Goal: Transaction & Acquisition: Purchase product/service

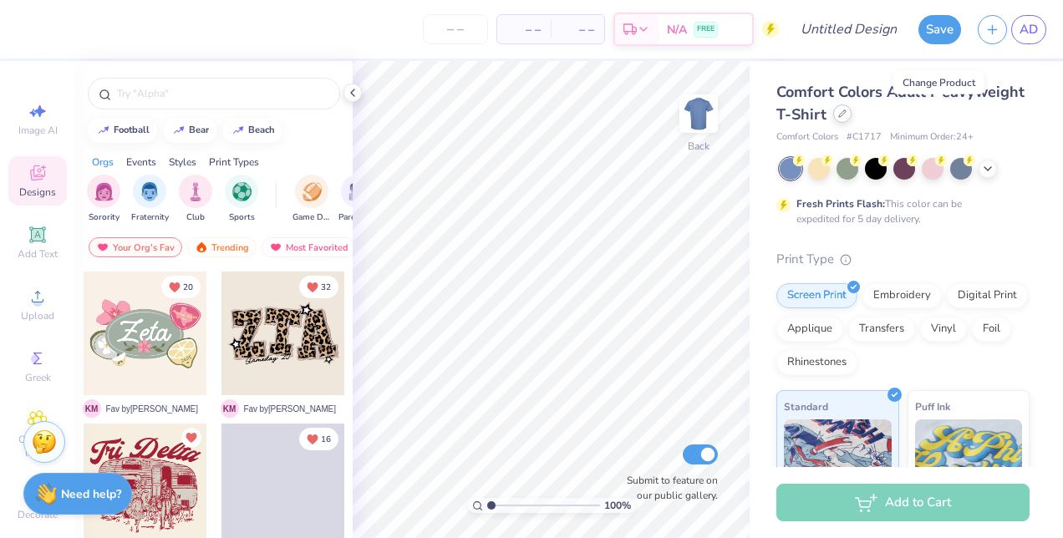
click at [846, 114] on icon at bounding box center [842, 113] width 8 height 8
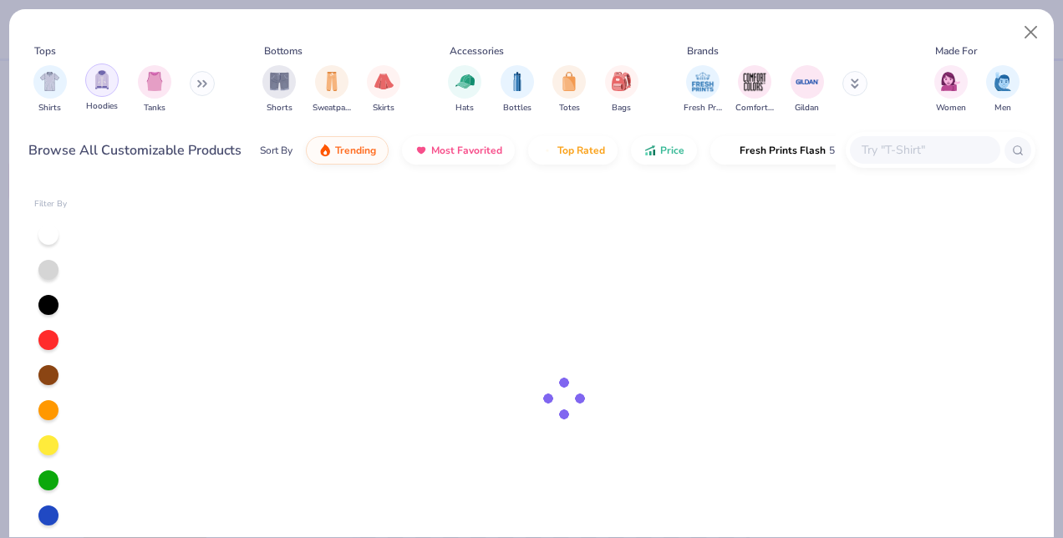
click at [97, 92] on div "filter for Hoodies" at bounding box center [101, 80] width 33 height 33
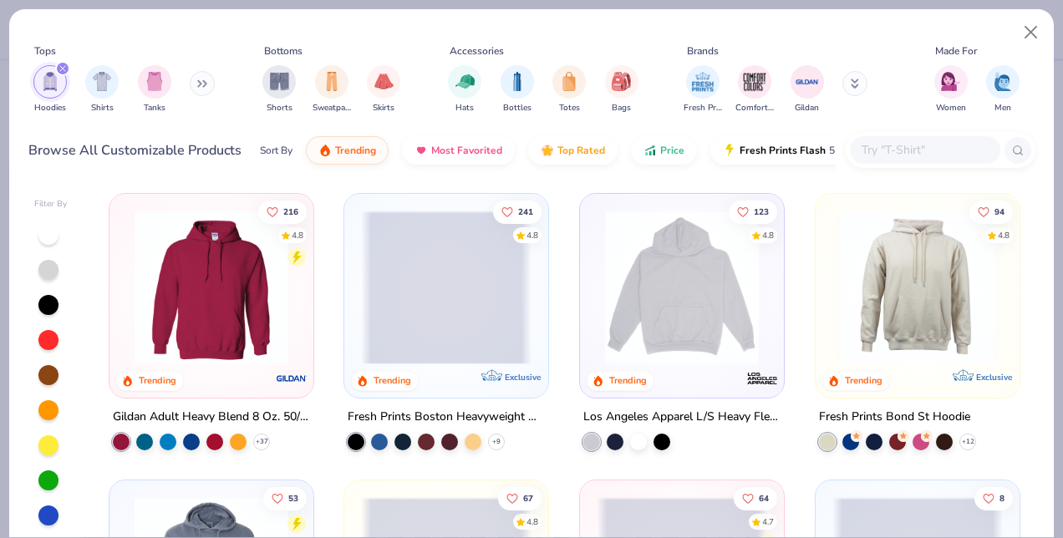
click at [97, 92] on div "filter for Shirts" at bounding box center [101, 81] width 33 height 33
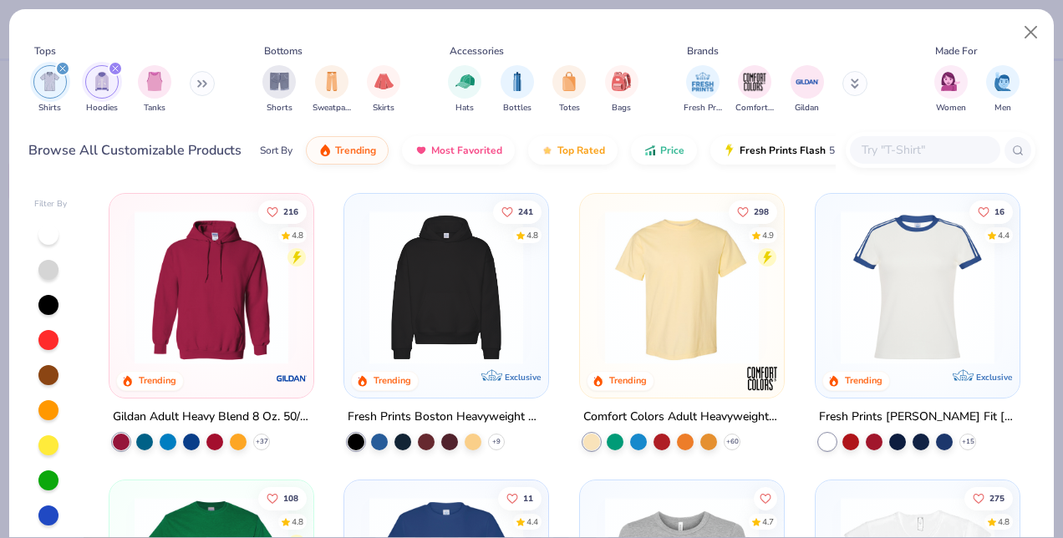
click at [396, 297] on img at bounding box center [446, 288] width 170 height 154
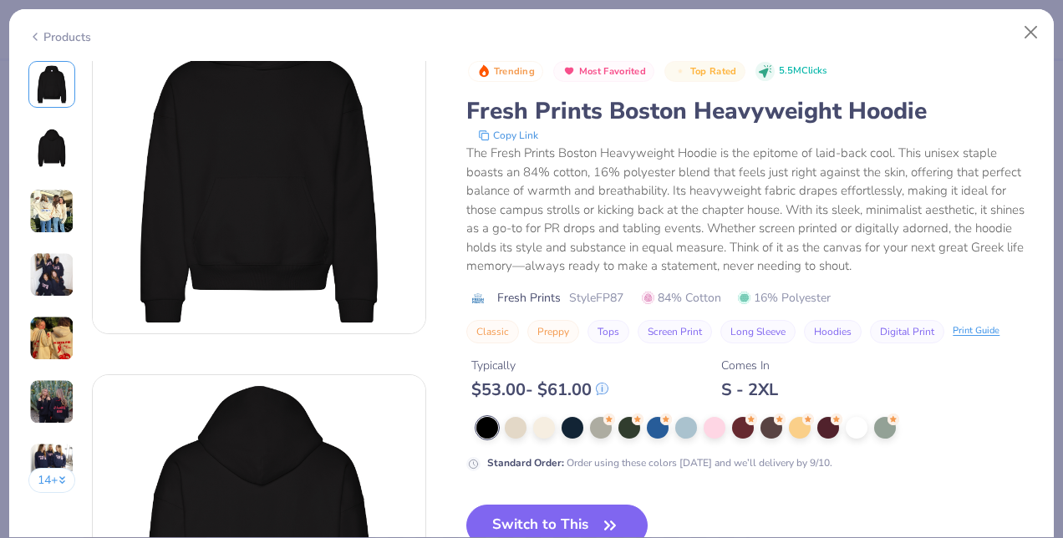
scroll to position [111, 0]
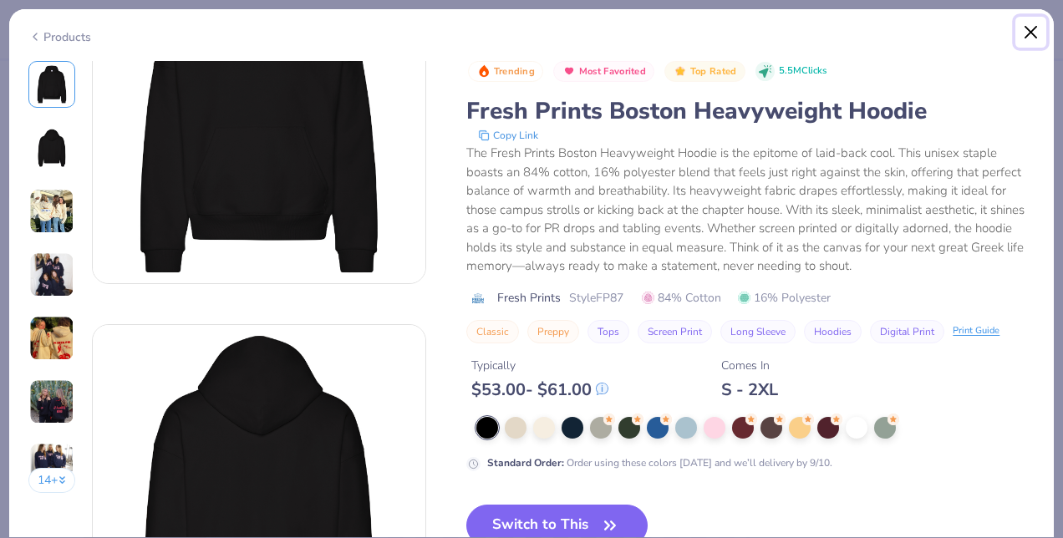
click at [1028, 40] on button "Close" at bounding box center [1031, 33] width 32 height 32
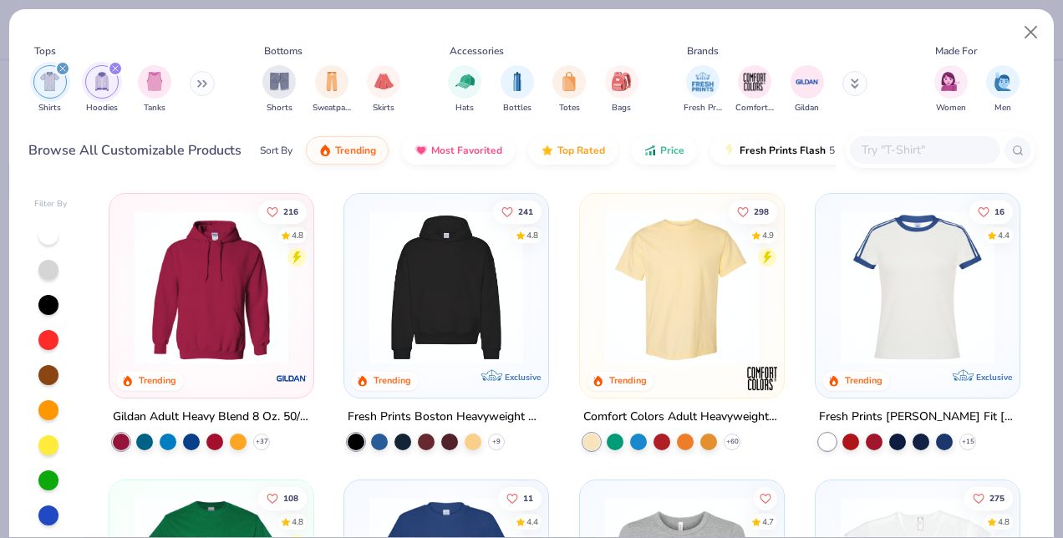
click at [202, 341] on img at bounding box center [211, 288] width 170 height 154
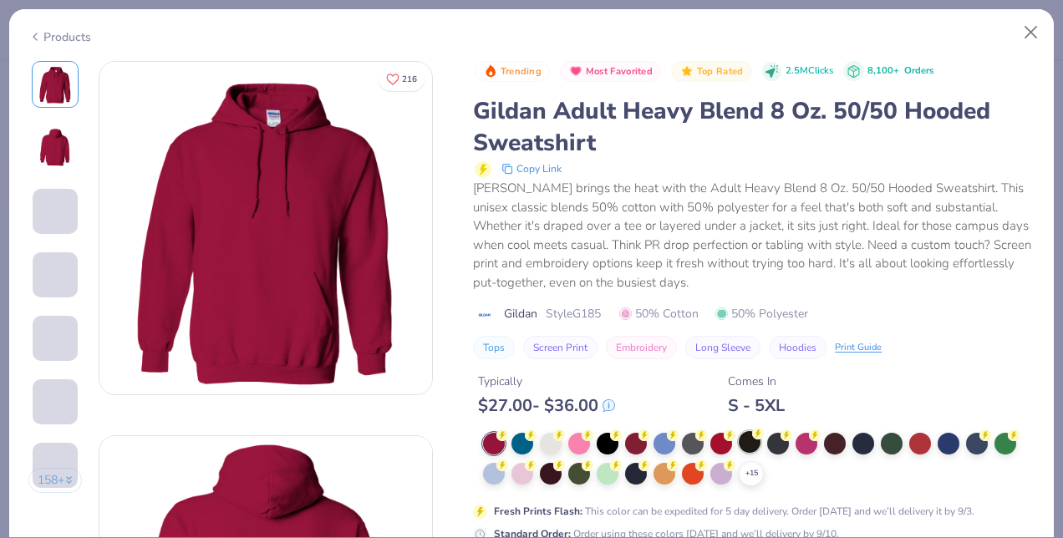
click at [745, 440] on div at bounding box center [750, 442] width 22 height 22
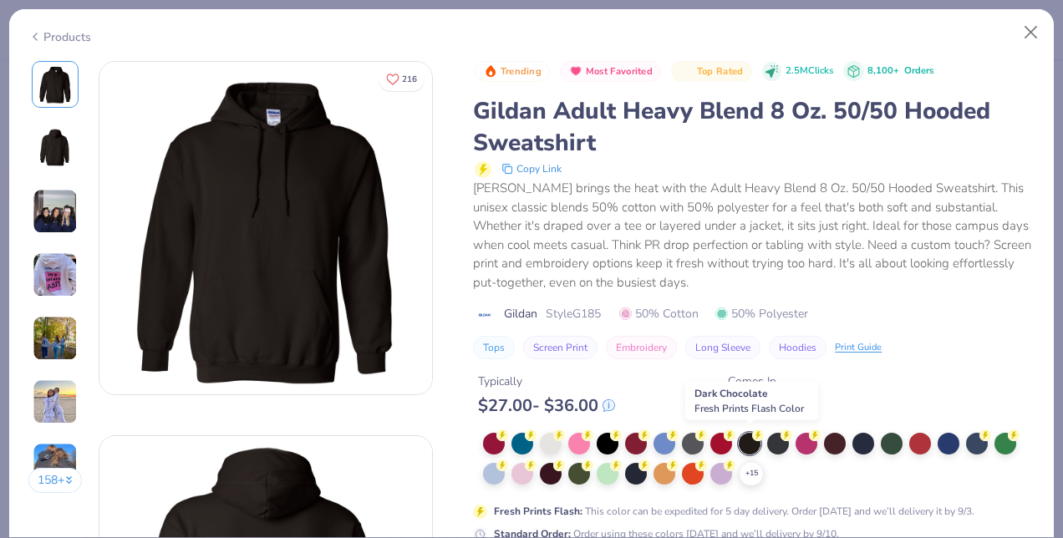
click at [745, 440] on div at bounding box center [750, 444] width 22 height 22
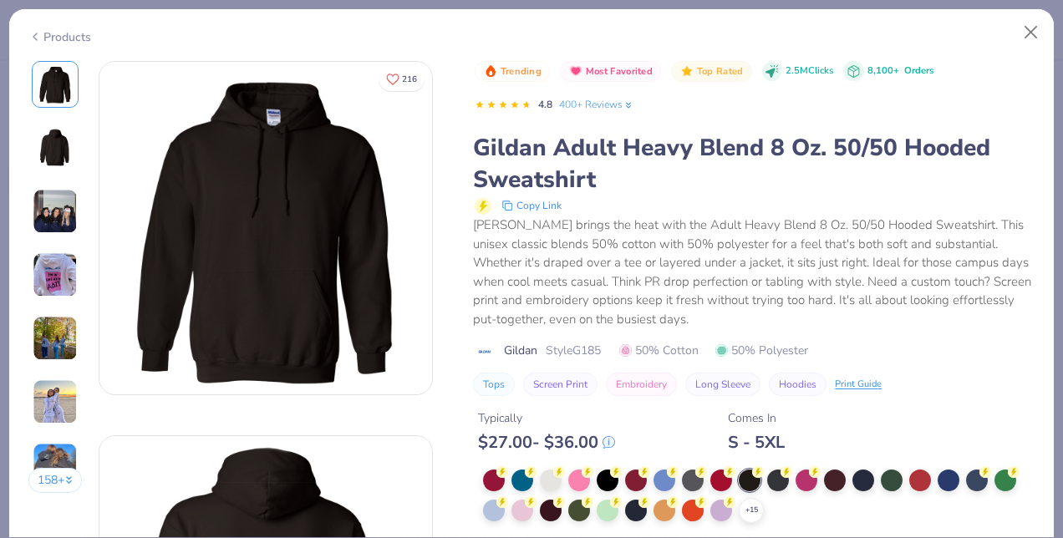
scroll to position [1, 0]
click at [550, 511] on div at bounding box center [551, 509] width 22 height 22
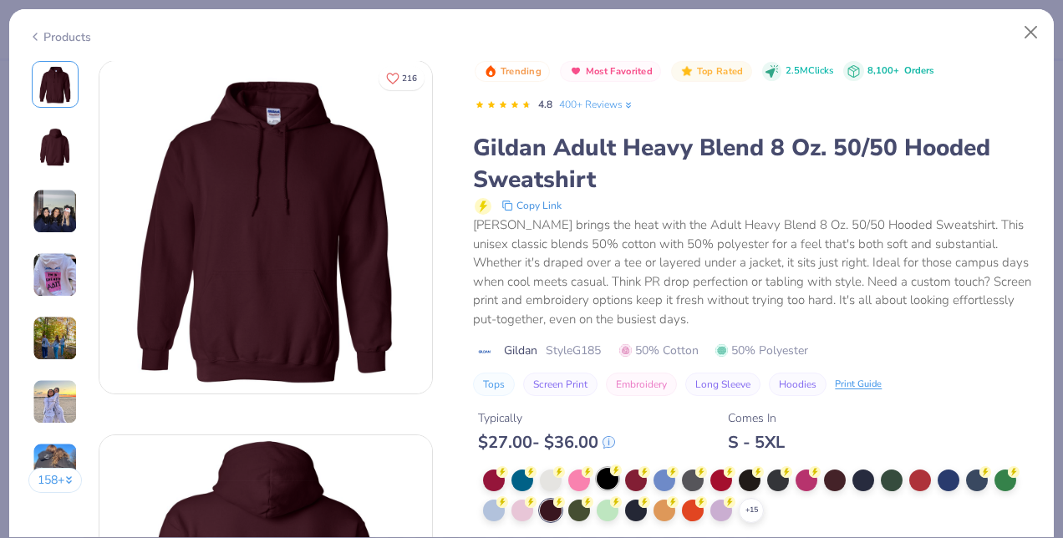
click at [612, 477] on div at bounding box center [608, 479] width 22 height 22
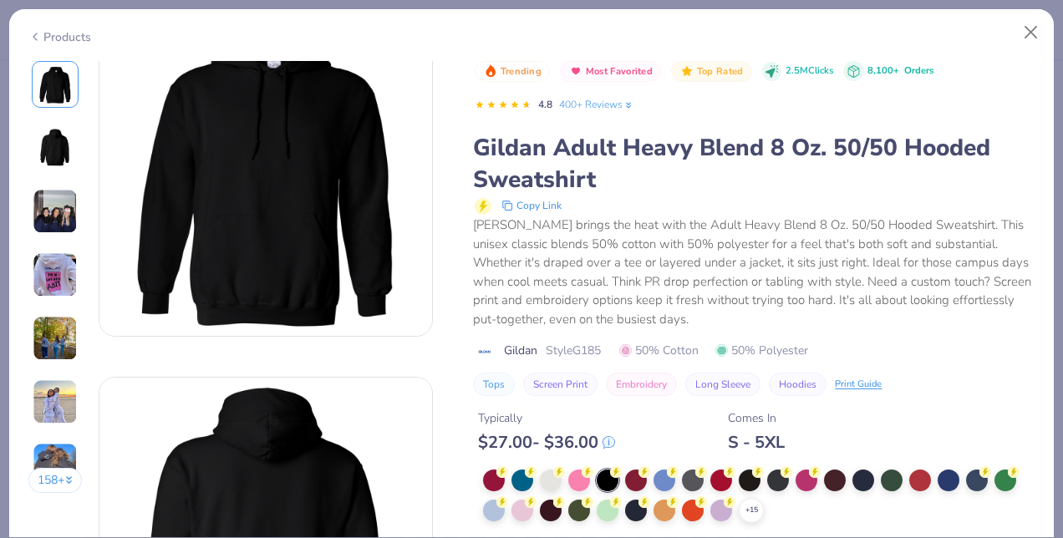
scroll to position [59, 0]
click at [359, 389] on img at bounding box center [265, 543] width 333 height 333
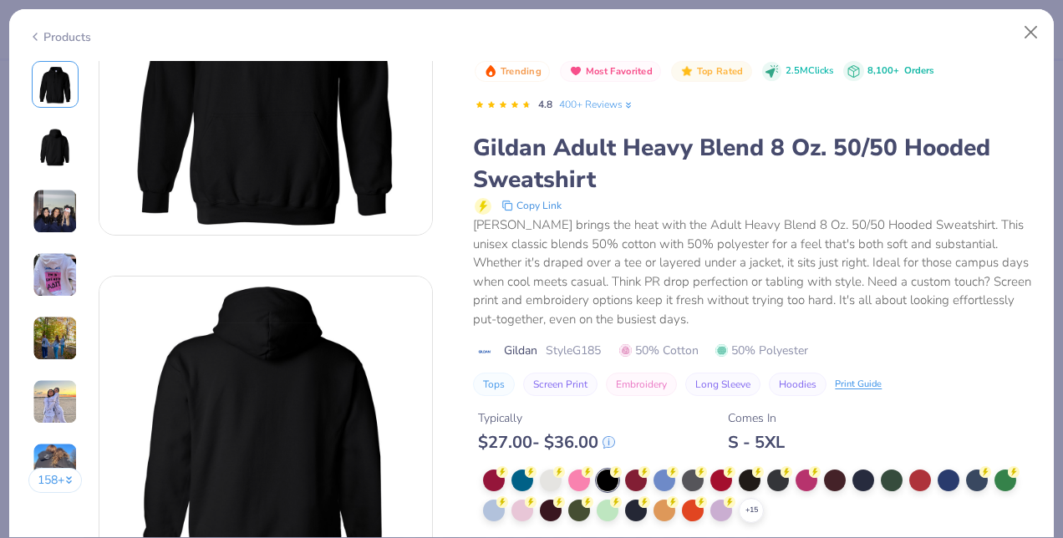
scroll to position [0, 0]
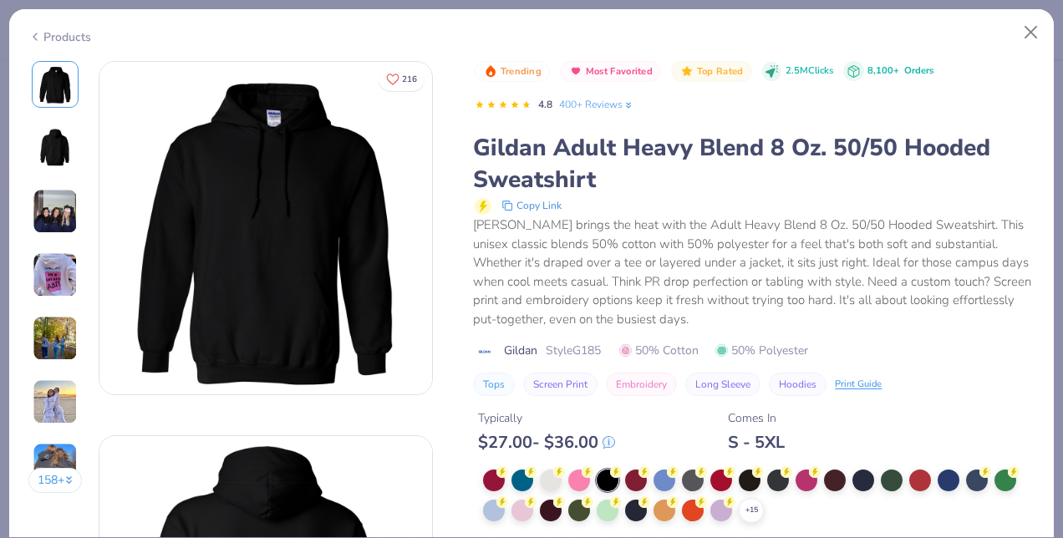
click at [311, 282] on img at bounding box center [265, 228] width 333 height 333
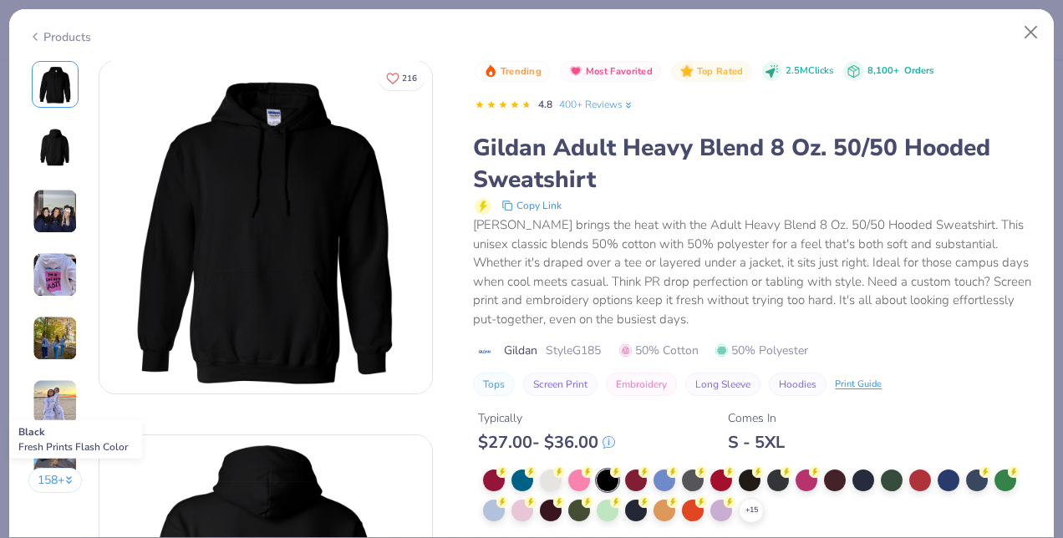
click at [617, 475] on circle at bounding box center [616, 472] width 12 height 12
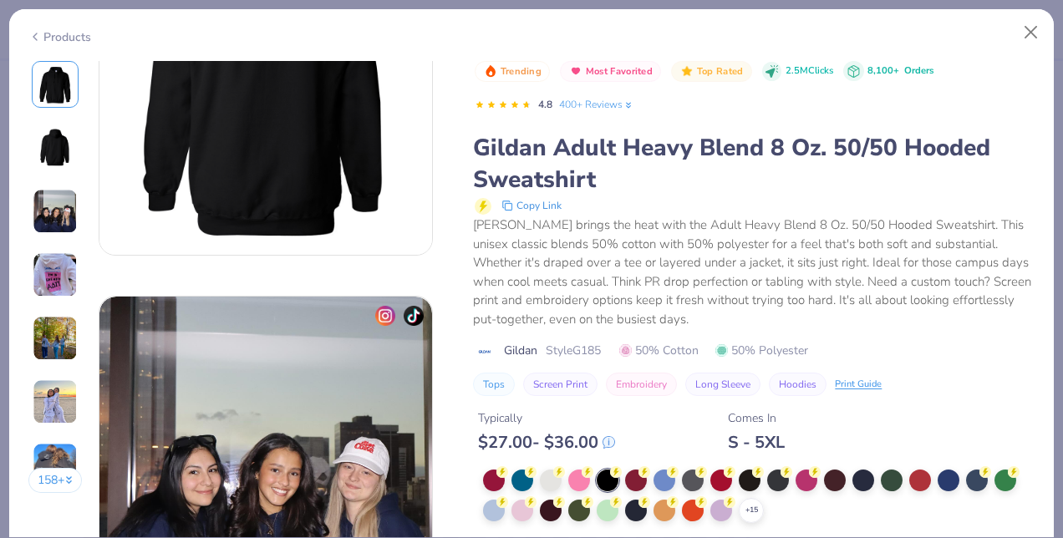
scroll to position [0, 0]
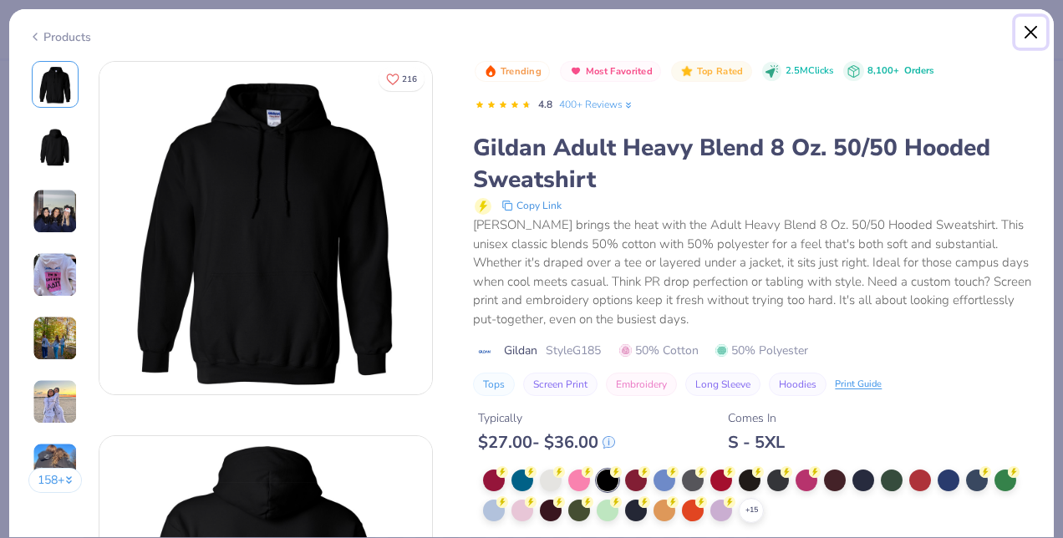
click at [1033, 43] on button "Close" at bounding box center [1031, 33] width 32 height 32
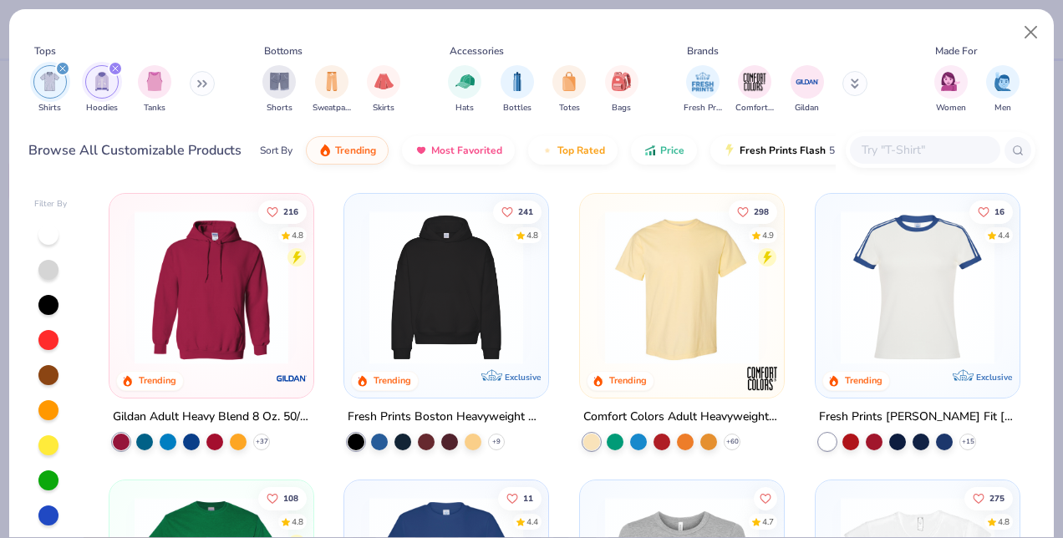
click at [247, 300] on img at bounding box center [211, 288] width 170 height 154
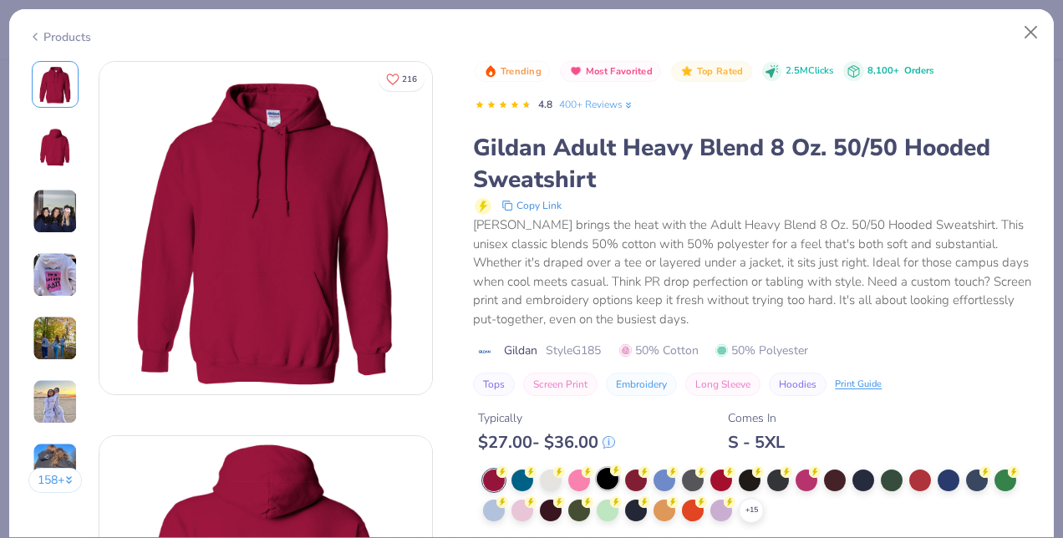
click at [608, 473] on div at bounding box center [608, 479] width 22 height 22
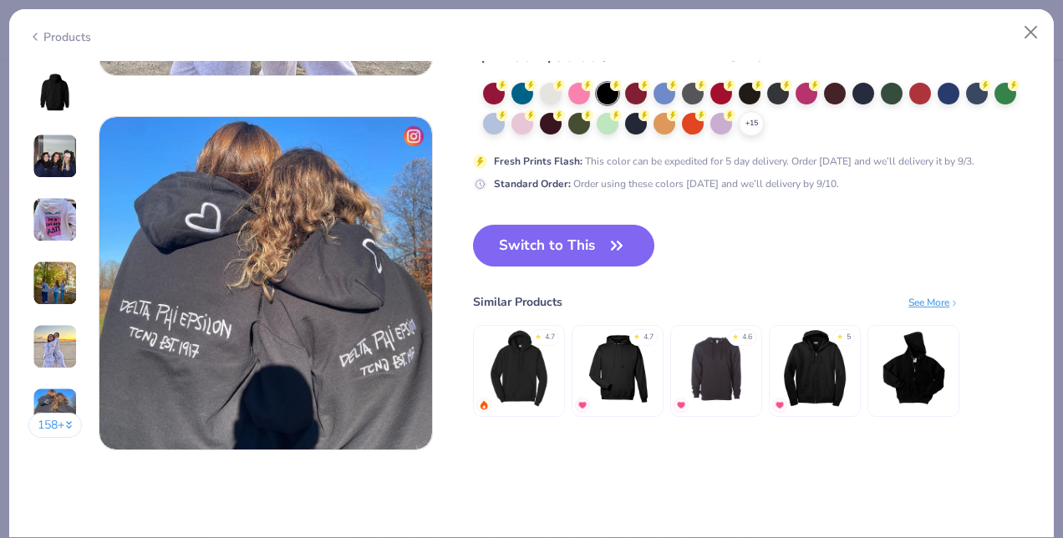
scroll to position [2190, 0]
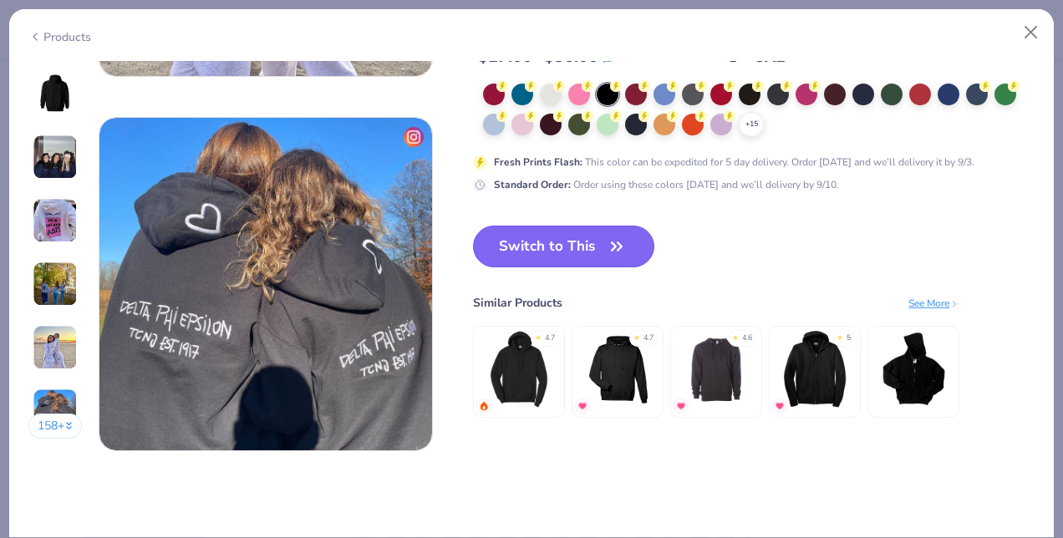
click at [542, 247] on button "Switch to This" at bounding box center [563, 247] width 181 height 42
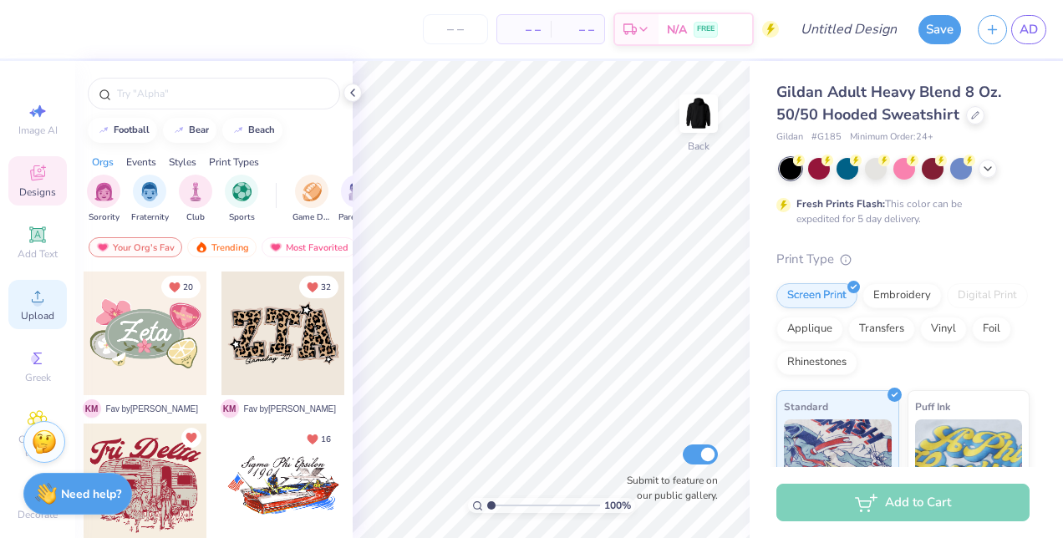
click at [43, 308] on div "Upload" at bounding box center [37, 304] width 58 height 49
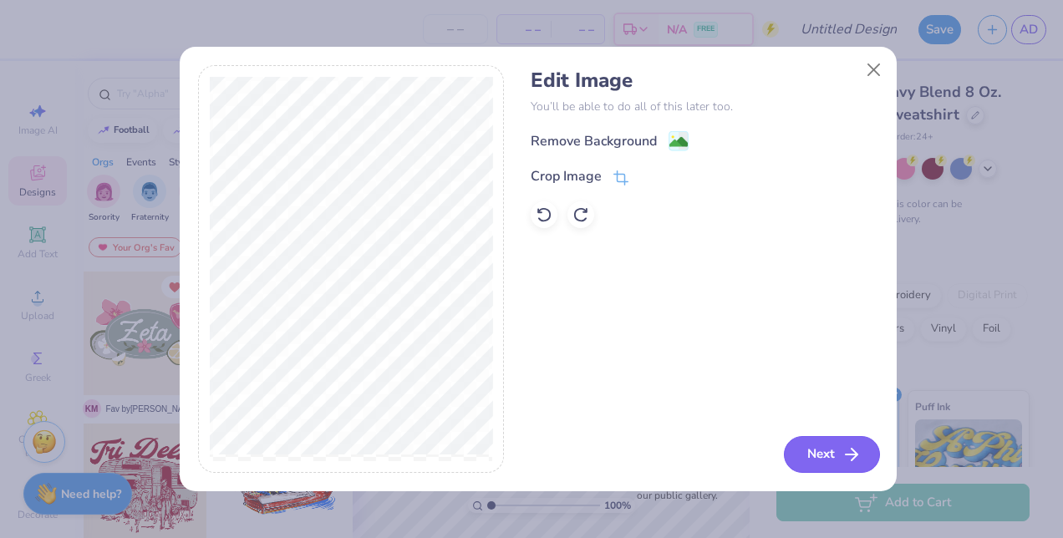
click at [825, 441] on button "Next" at bounding box center [832, 454] width 96 height 37
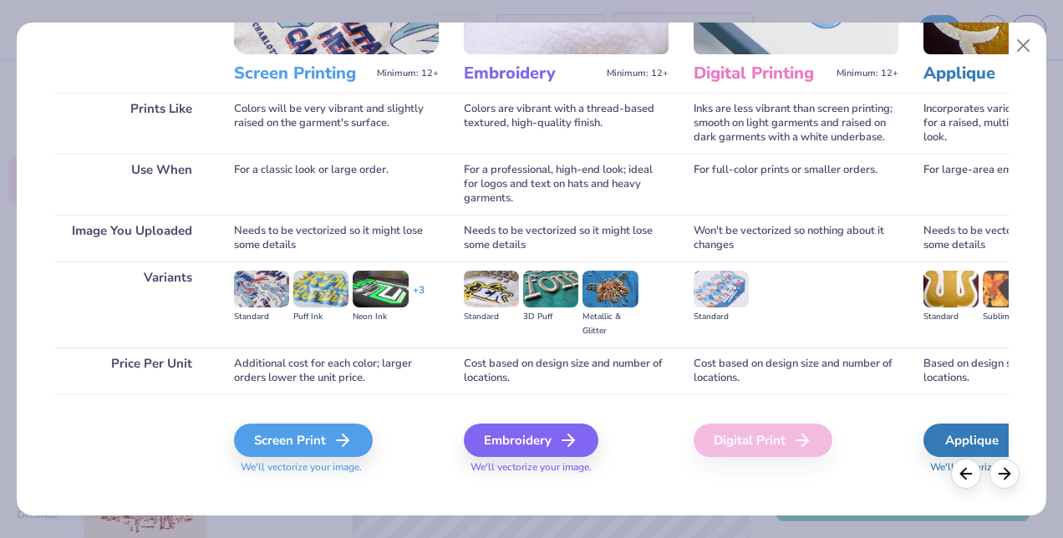
scroll to position [211, 0]
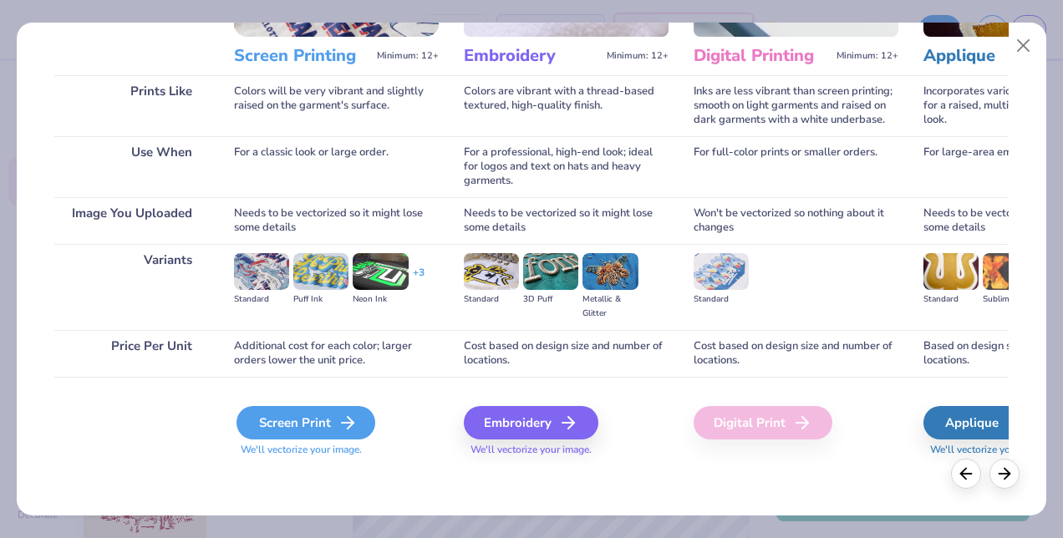
click at [334, 425] on div "Screen Print" at bounding box center [305, 422] width 139 height 33
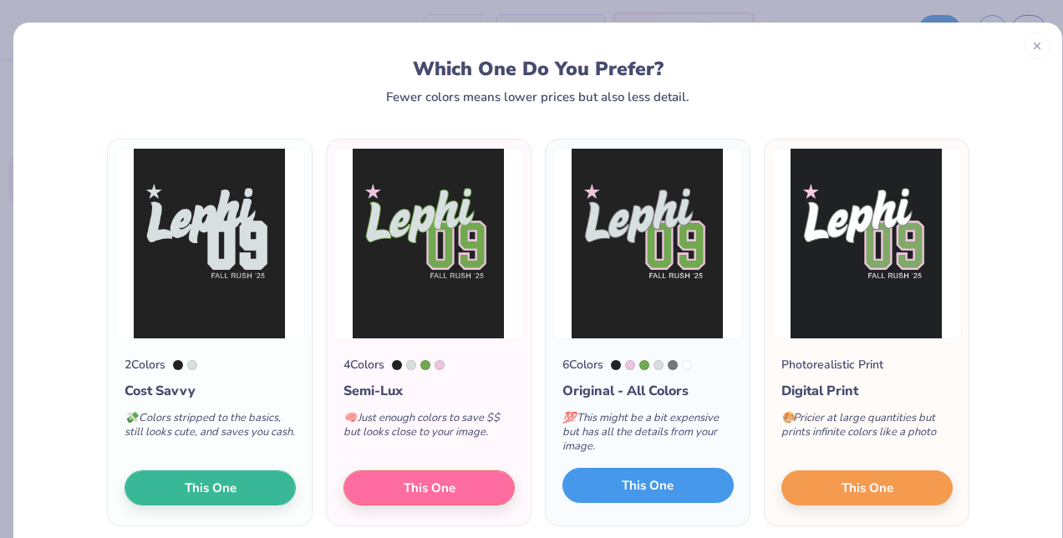
click at [580, 490] on button "This One" at bounding box center [647, 485] width 171 height 35
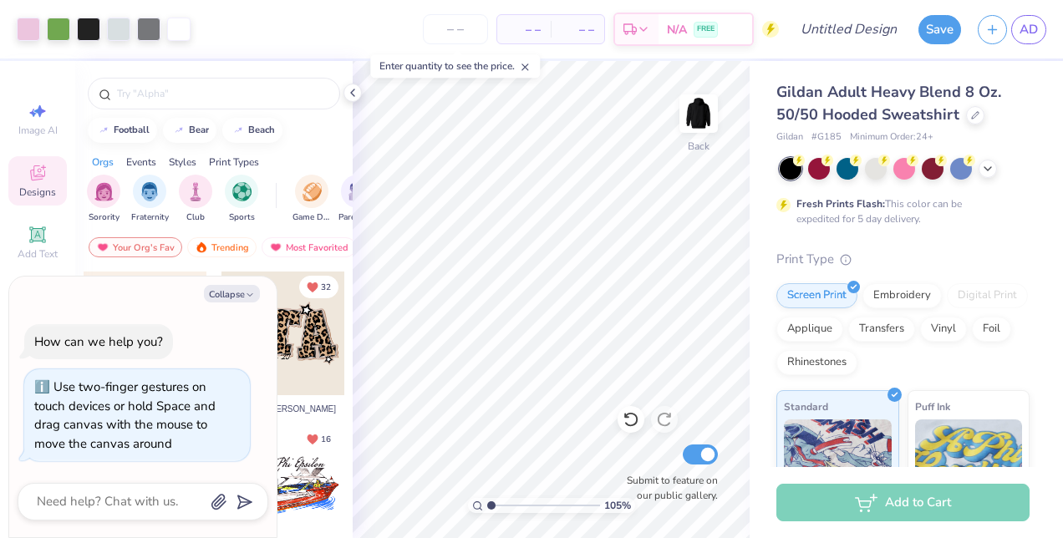
type input "1.05903577997367"
type textarea "x"
type input "1"
type textarea "x"
type input "4.81"
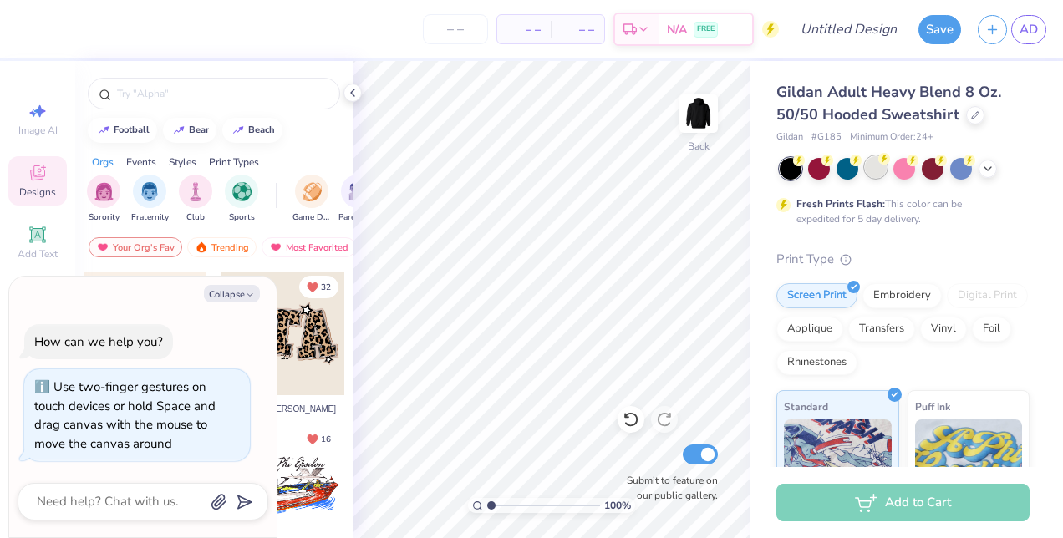
click at [882, 173] on div at bounding box center [876, 167] width 22 height 22
click at [987, 169] on icon at bounding box center [987, 166] width 13 height 13
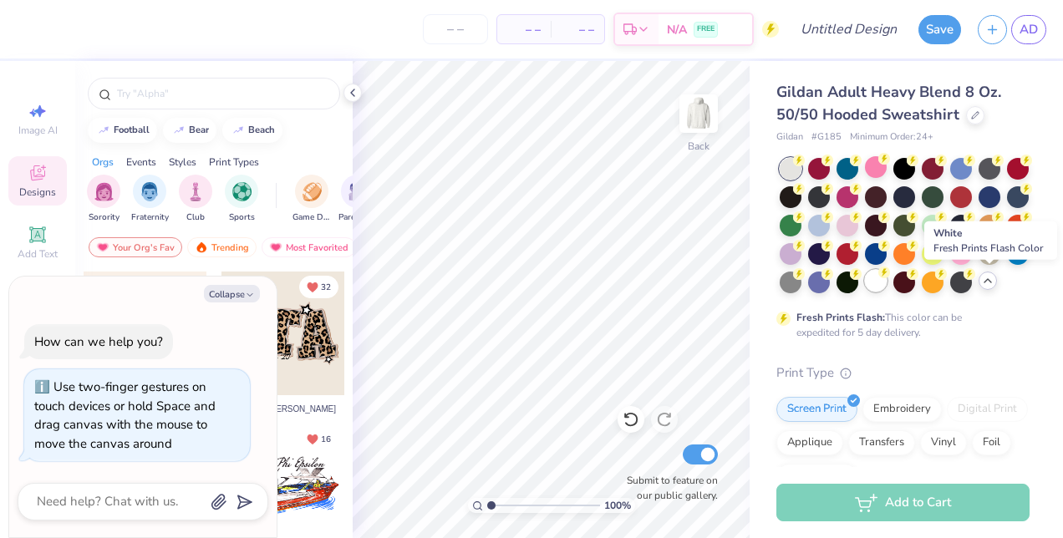
click at [887, 279] on div at bounding box center [876, 281] width 22 height 22
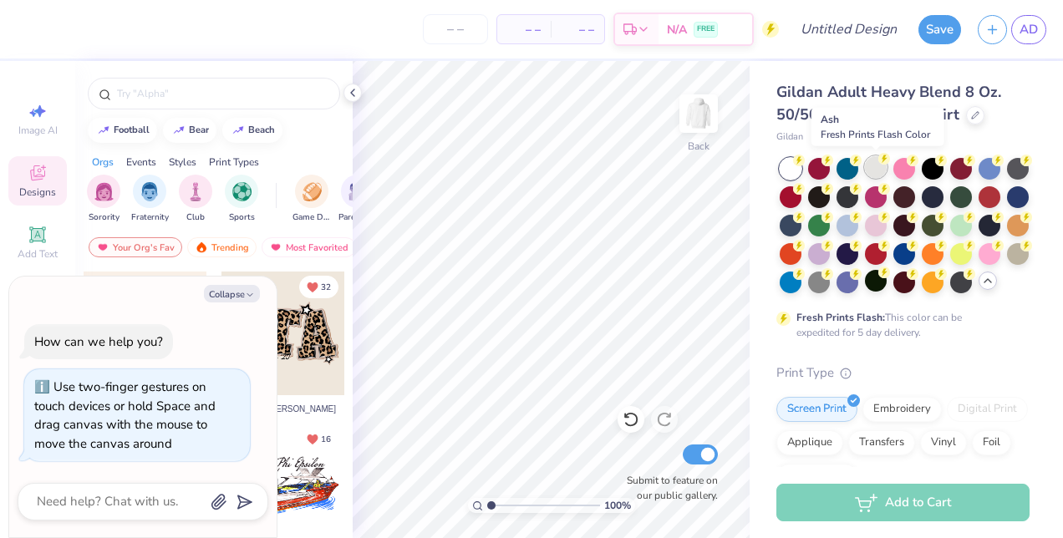
click at [869, 167] on div at bounding box center [876, 167] width 22 height 22
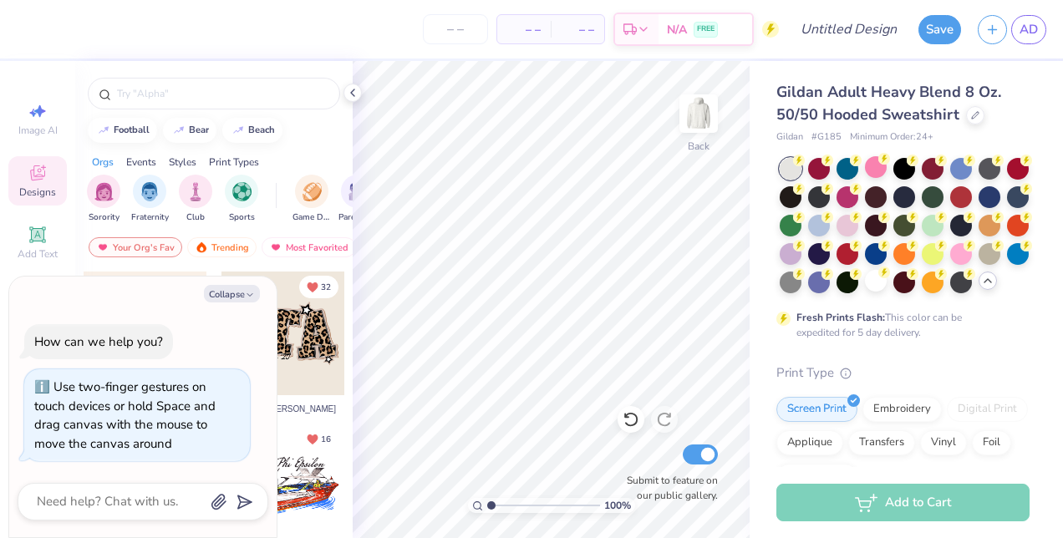
click at [794, 162] on circle at bounding box center [799, 161] width 12 height 12
click at [858, 231] on div at bounding box center [847, 224] width 22 height 22
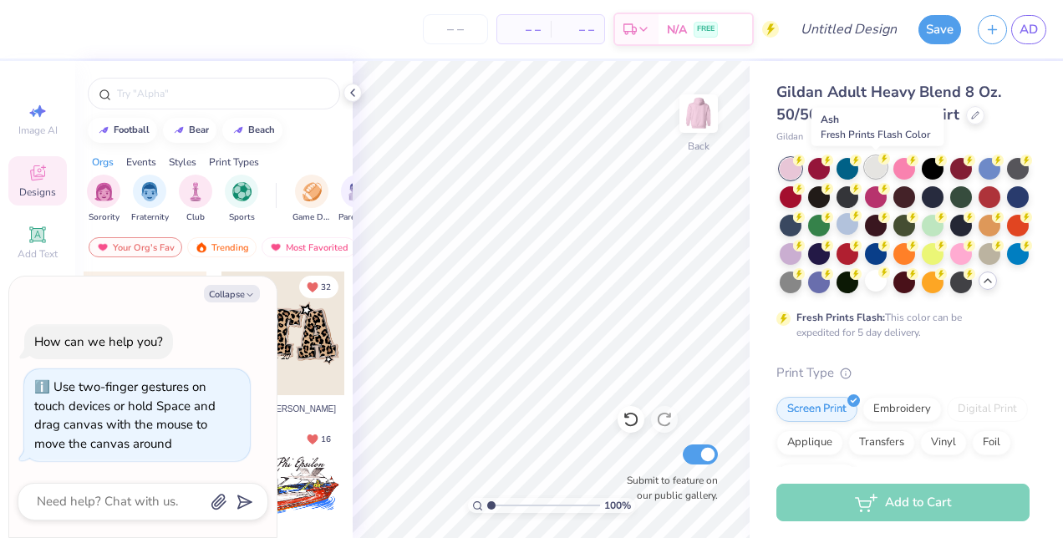
click at [877, 168] on div at bounding box center [876, 167] width 22 height 22
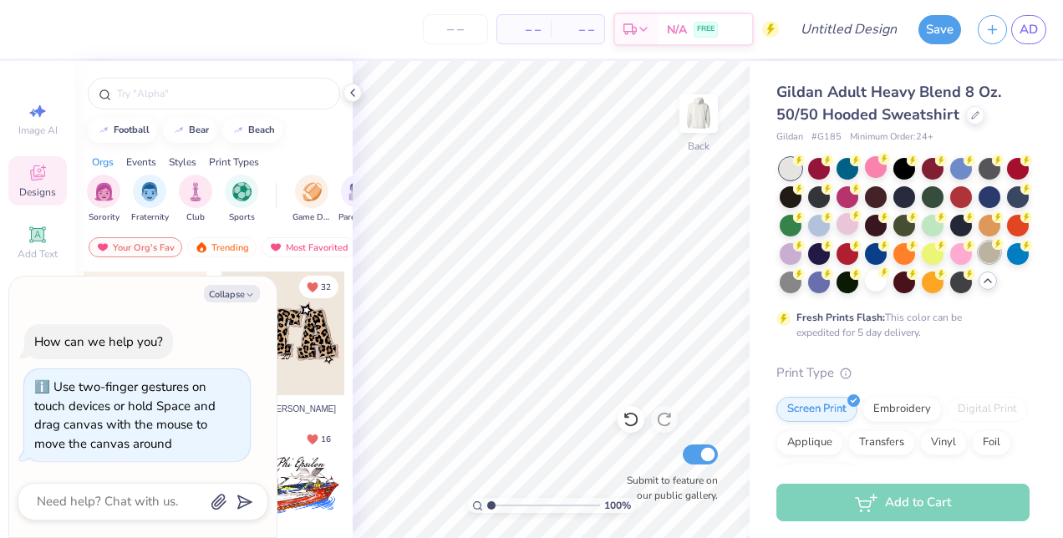
click at [979, 263] on div at bounding box center [990, 252] width 22 height 22
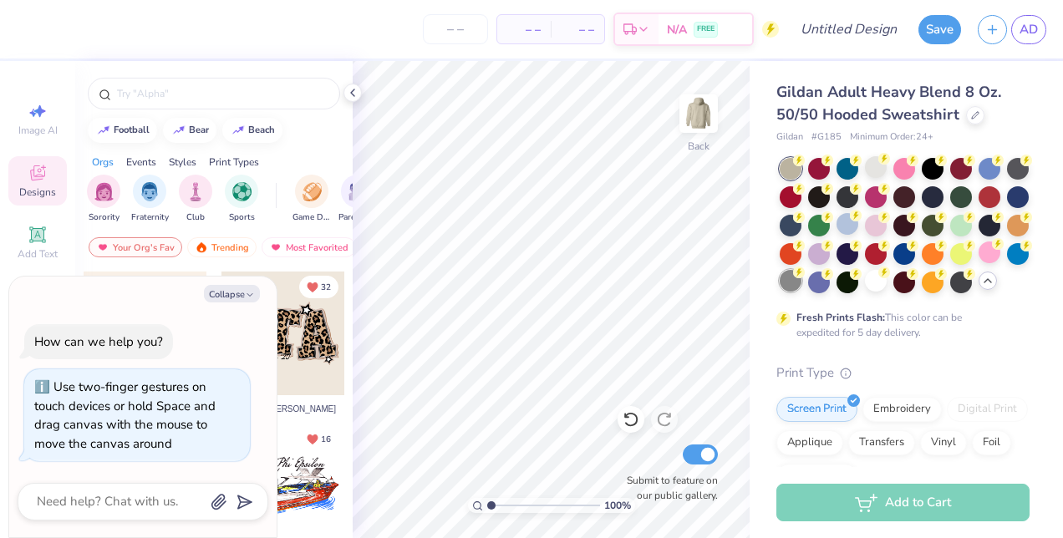
click at [801, 282] on div at bounding box center [791, 281] width 22 height 22
click at [973, 111] on icon at bounding box center [975, 113] width 7 height 7
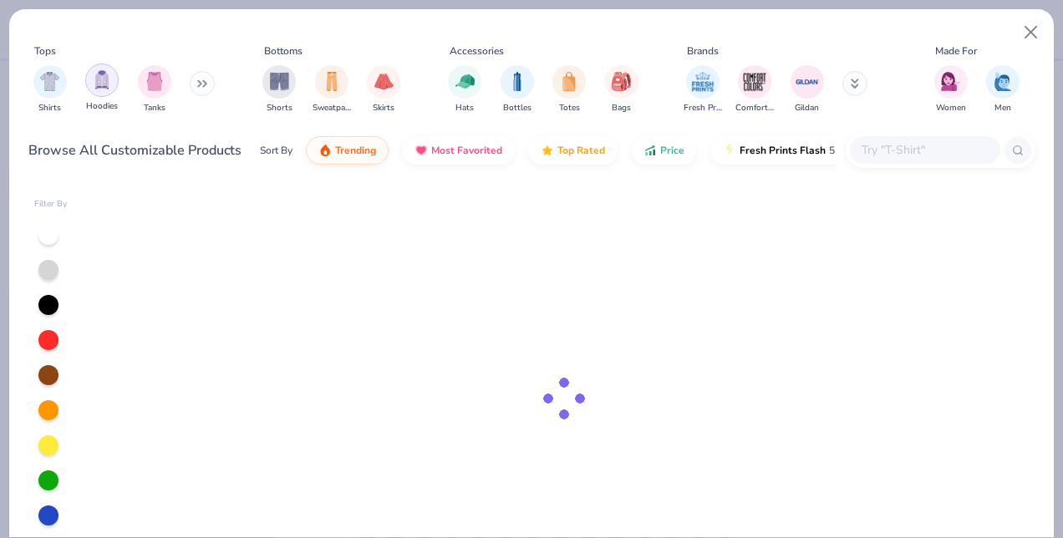
click at [110, 77] on div "filter for Hoodies" at bounding box center [101, 80] width 33 height 33
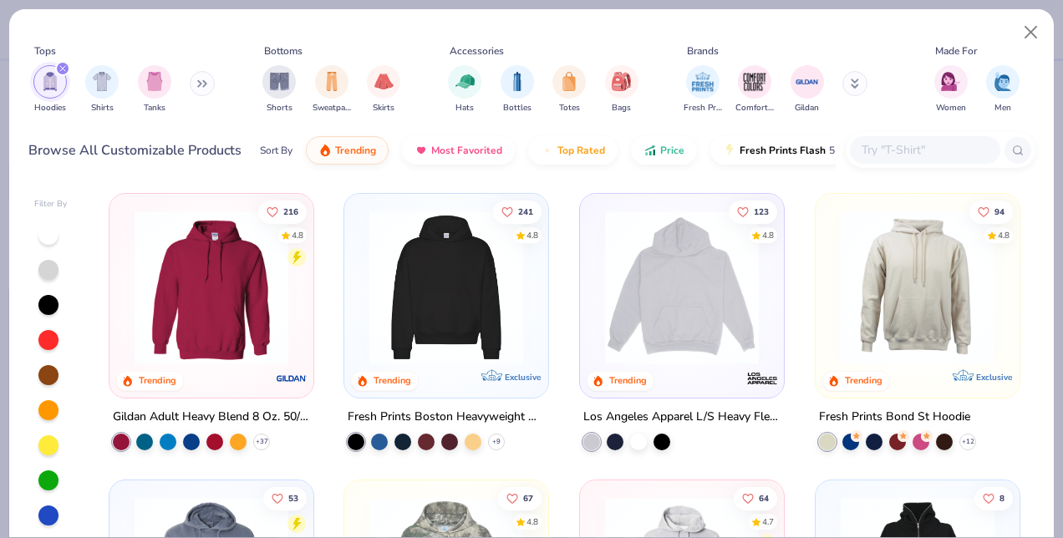
click at [418, 308] on img at bounding box center [446, 288] width 170 height 154
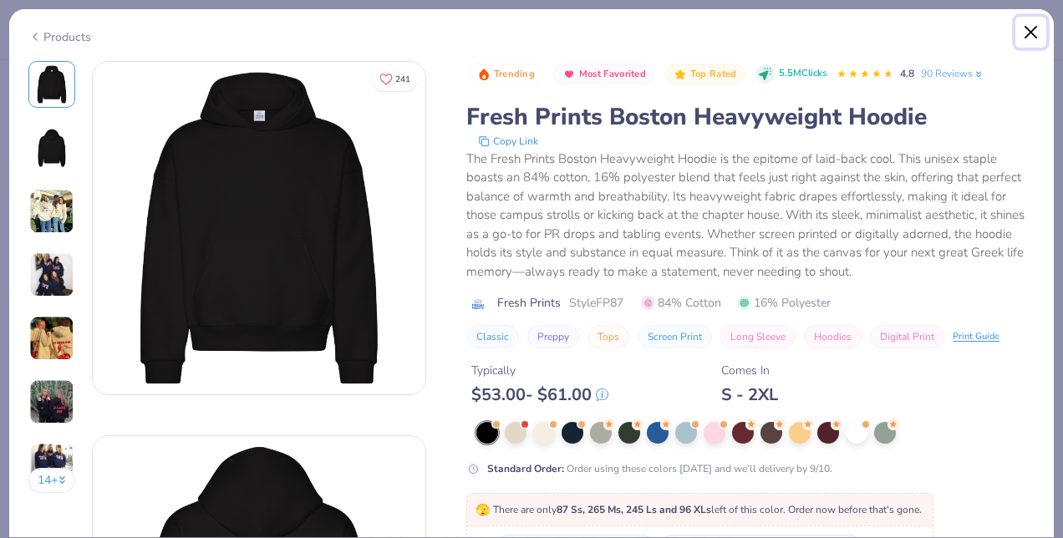
click at [1035, 31] on button "Close" at bounding box center [1031, 33] width 32 height 32
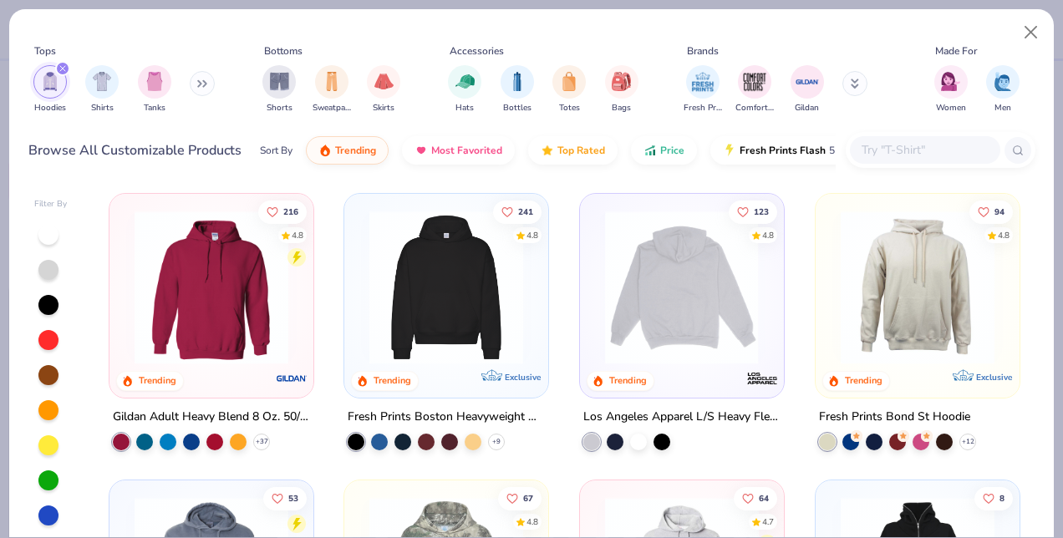
click at [703, 340] on img at bounding box center [682, 288] width 170 height 154
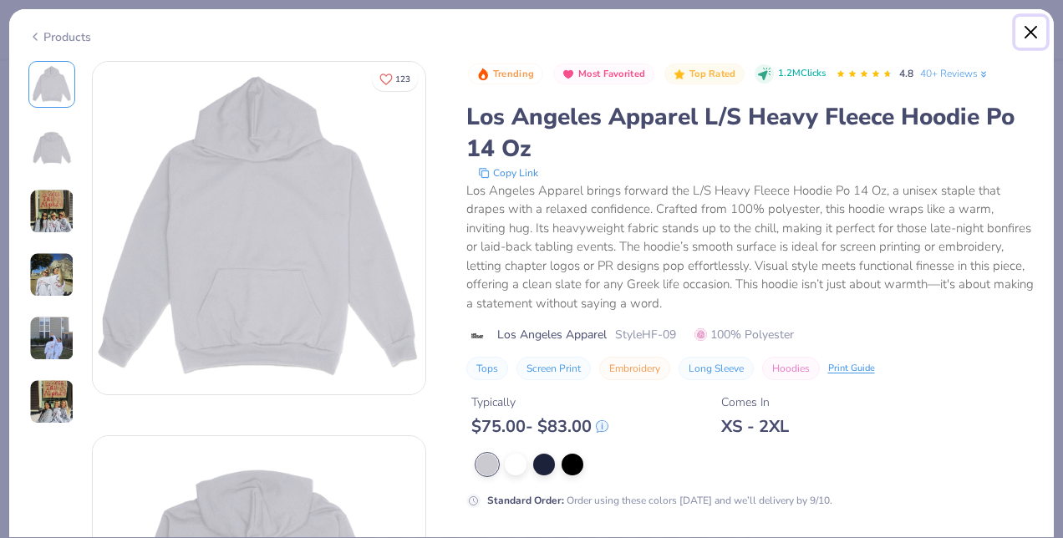
click at [1020, 28] on button "Close" at bounding box center [1031, 33] width 32 height 32
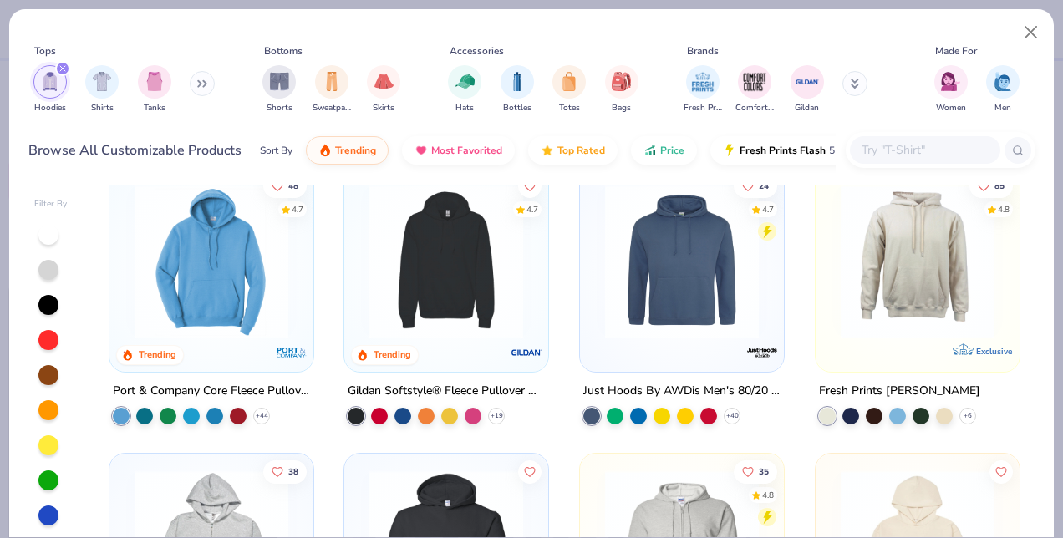
scroll to position [601, 0]
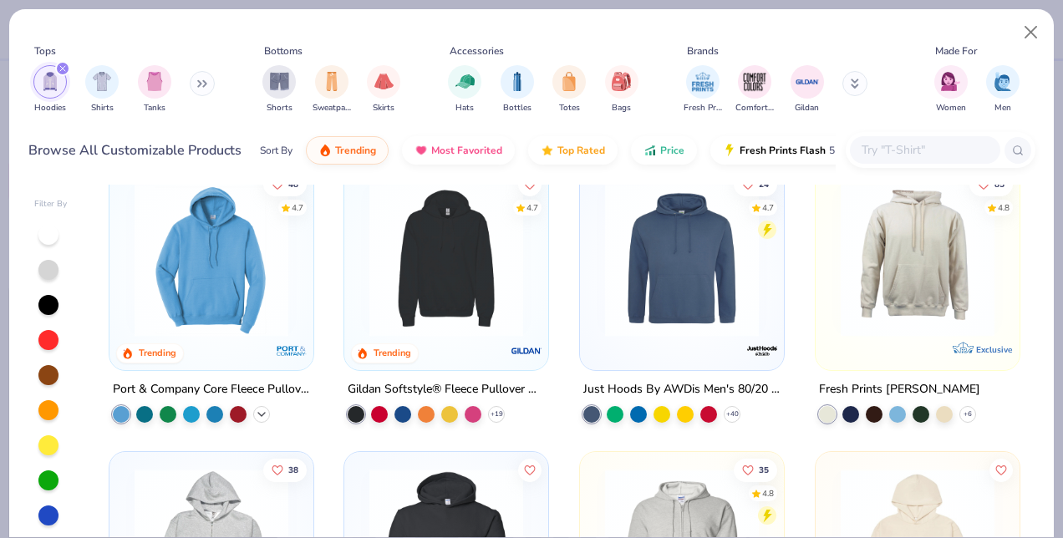
click at [255, 416] on icon at bounding box center [261, 413] width 13 height 13
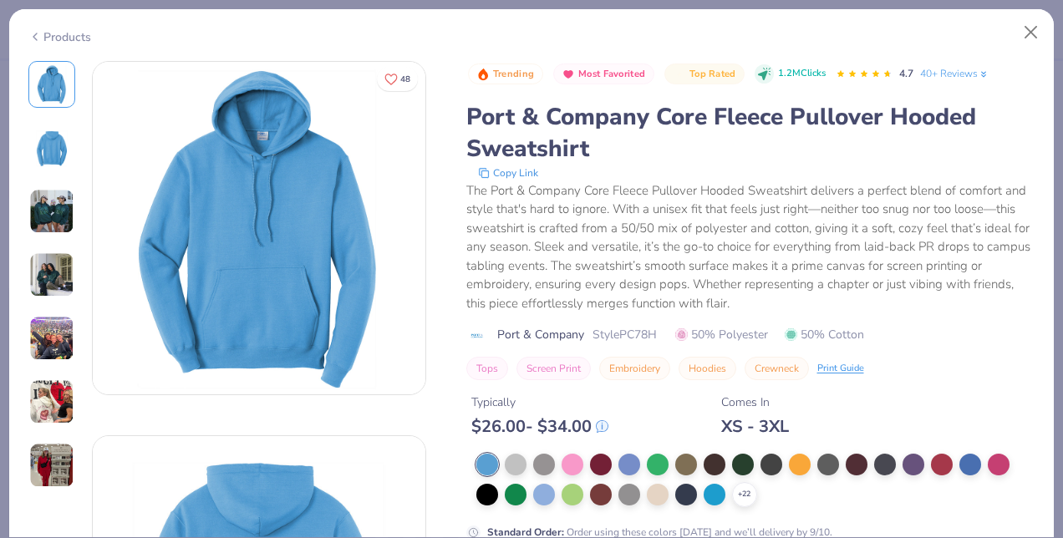
click at [521, 475] on div "+ 22" at bounding box center [755, 480] width 559 height 53
click at [518, 466] on div at bounding box center [516, 463] width 22 height 22
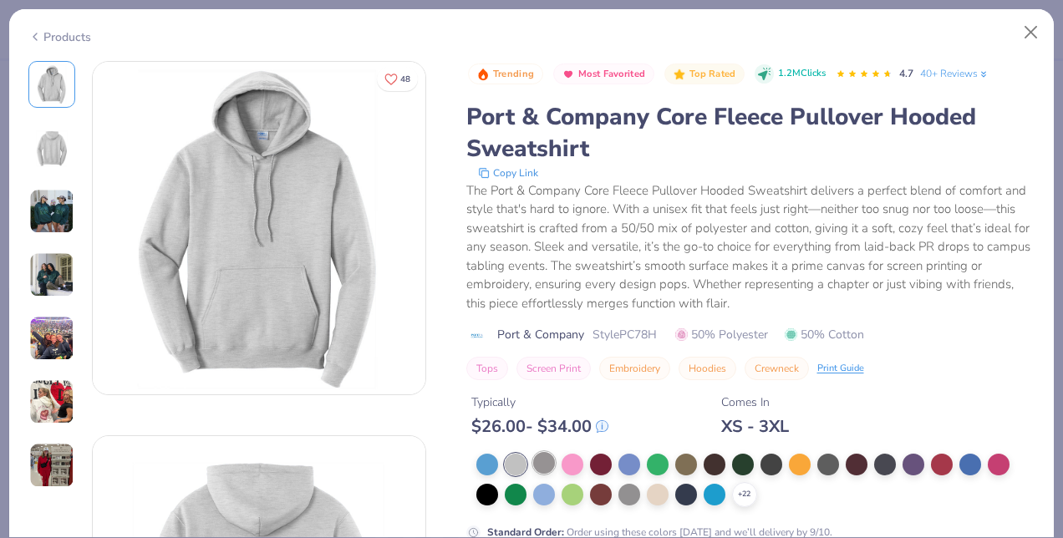
click at [536, 463] on div at bounding box center [544, 463] width 22 height 22
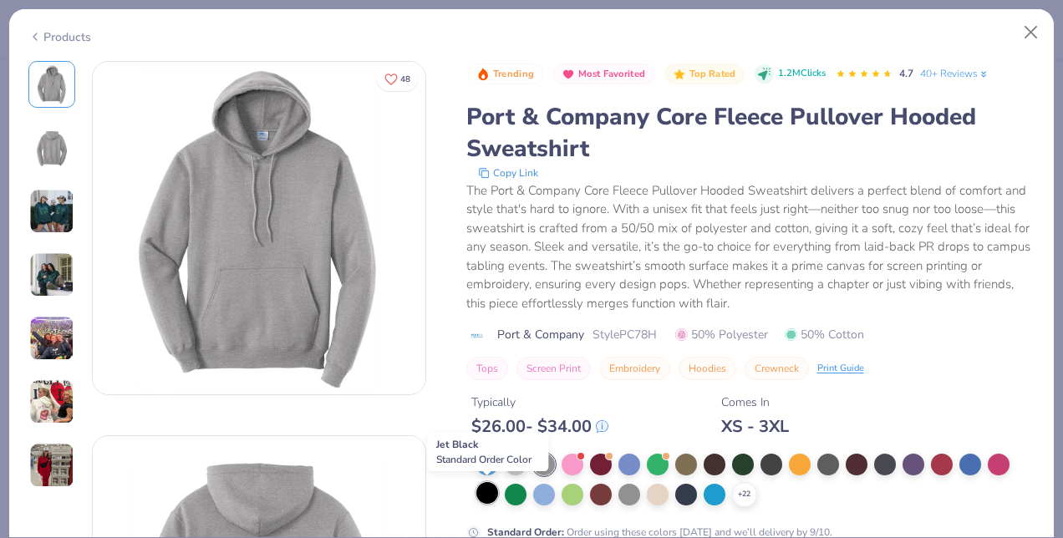
click at [495, 494] on div at bounding box center [487, 493] width 22 height 22
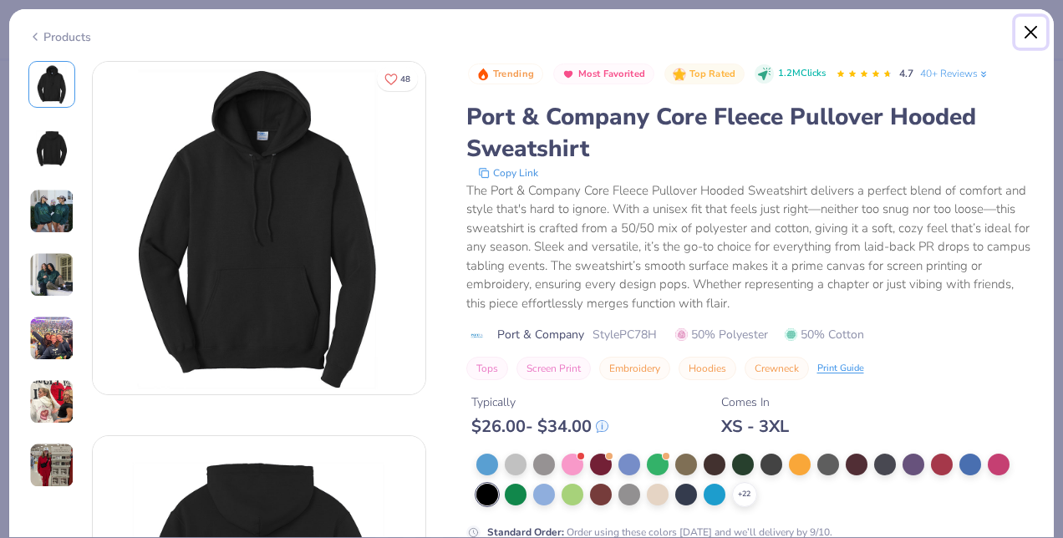
click at [1028, 28] on button "Close" at bounding box center [1031, 33] width 32 height 32
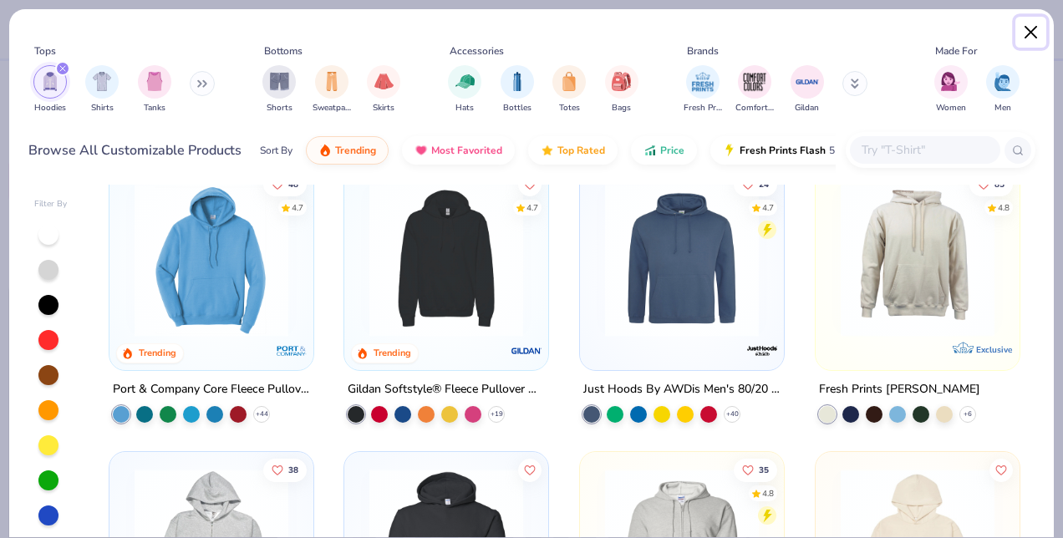
click at [1035, 29] on button "Close" at bounding box center [1031, 33] width 32 height 32
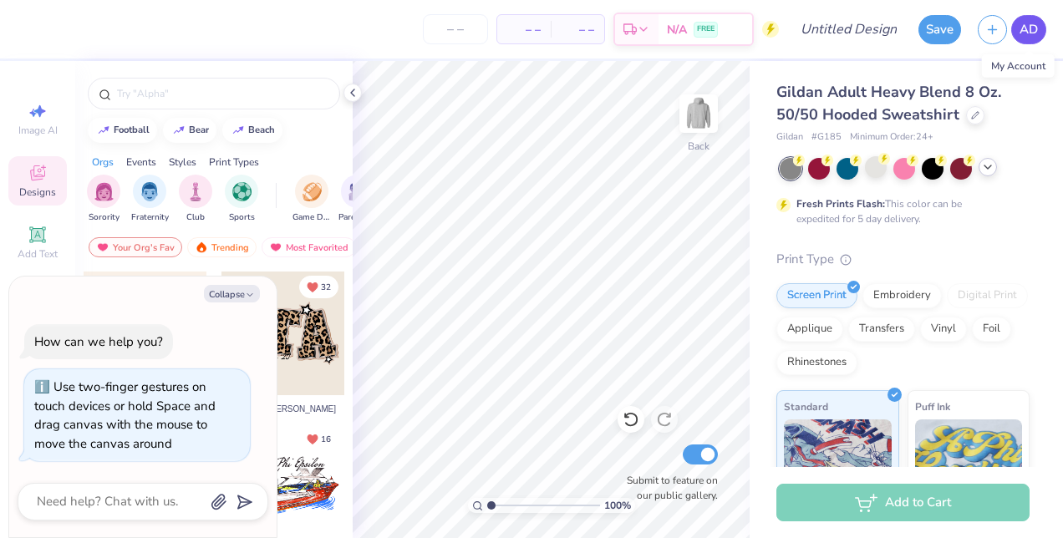
click at [1035, 29] on span "AD" at bounding box center [1028, 29] width 18 height 19
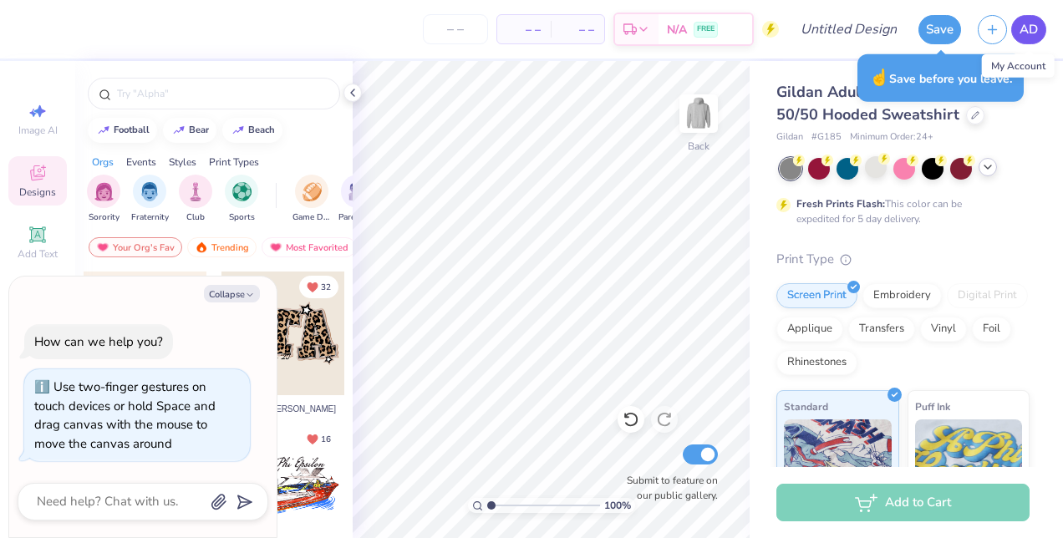
click at [1032, 18] on link "AD" at bounding box center [1028, 29] width 35 height 29
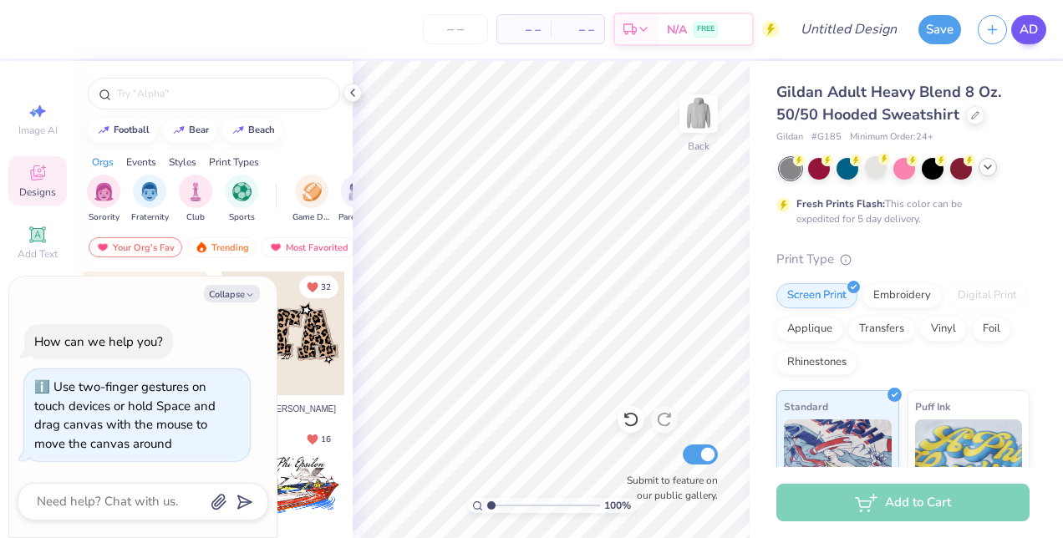
type textarea "x"
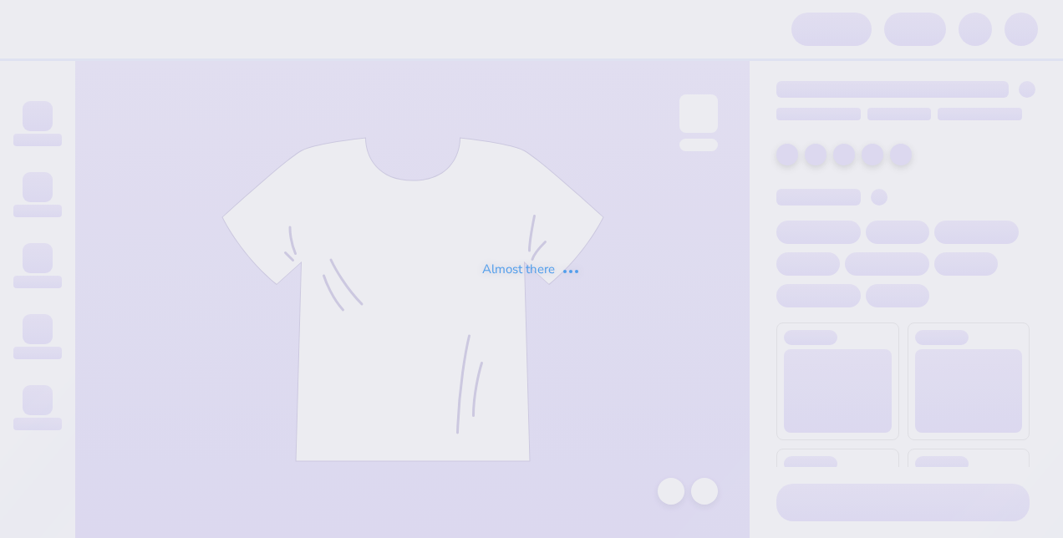
click at [345, 321] on div "Almost there" at bounding box center [531, 269] width 1063 height 538
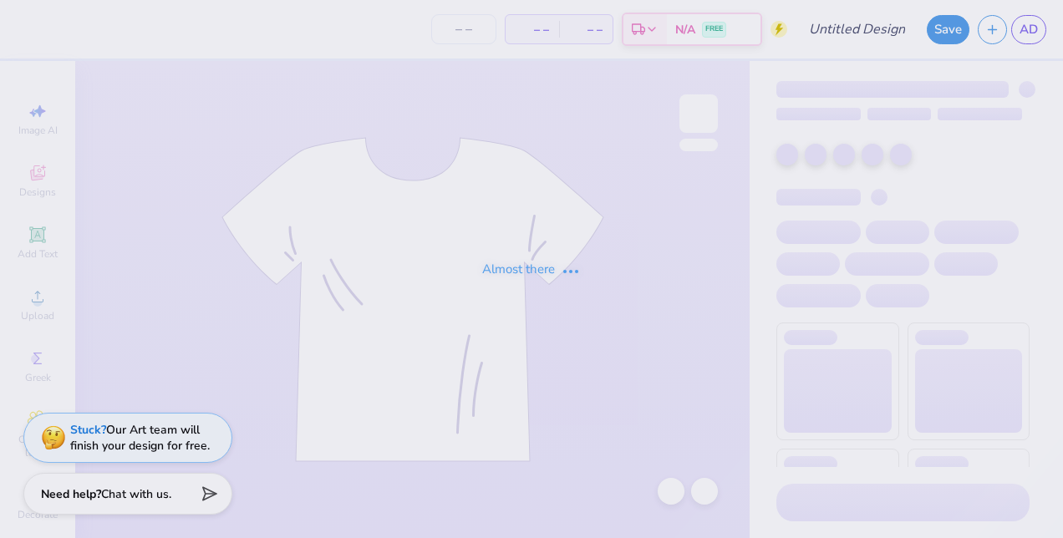
type input "angel"
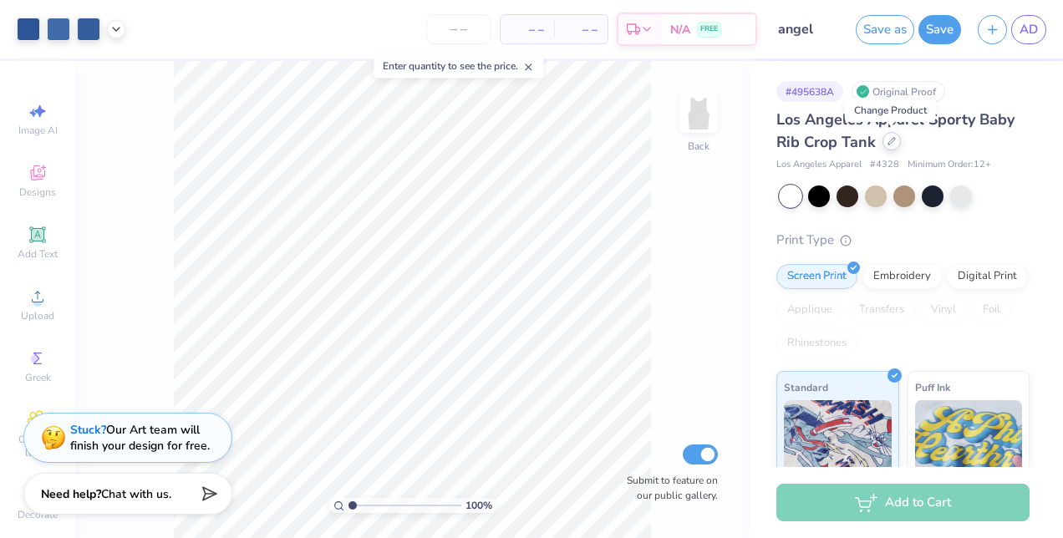
click at [892, 142] on icon at bounding box center [891, 141] width 8 height 8
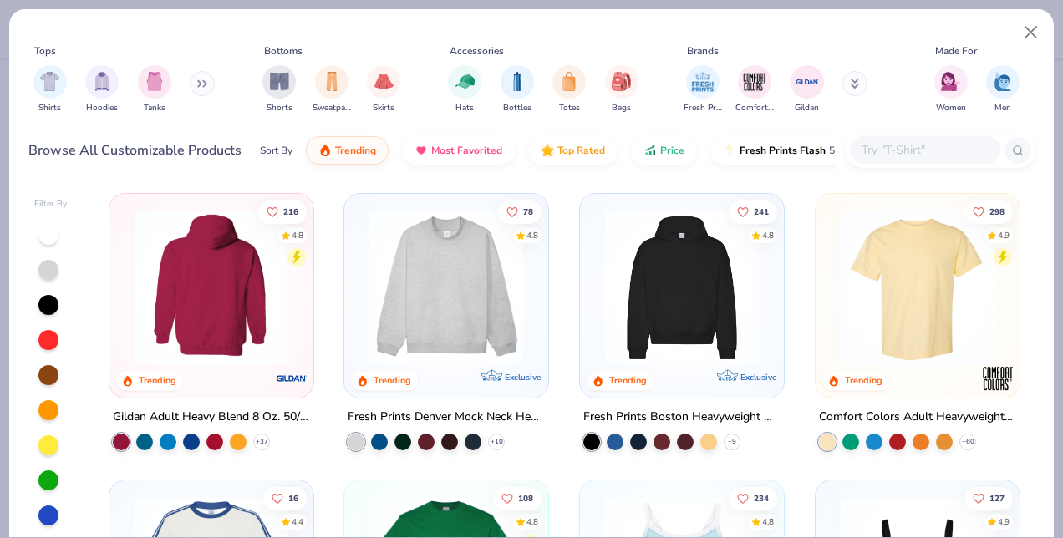
click at [201, 318] on img at bounding box center [211, 288] width 170 height 154
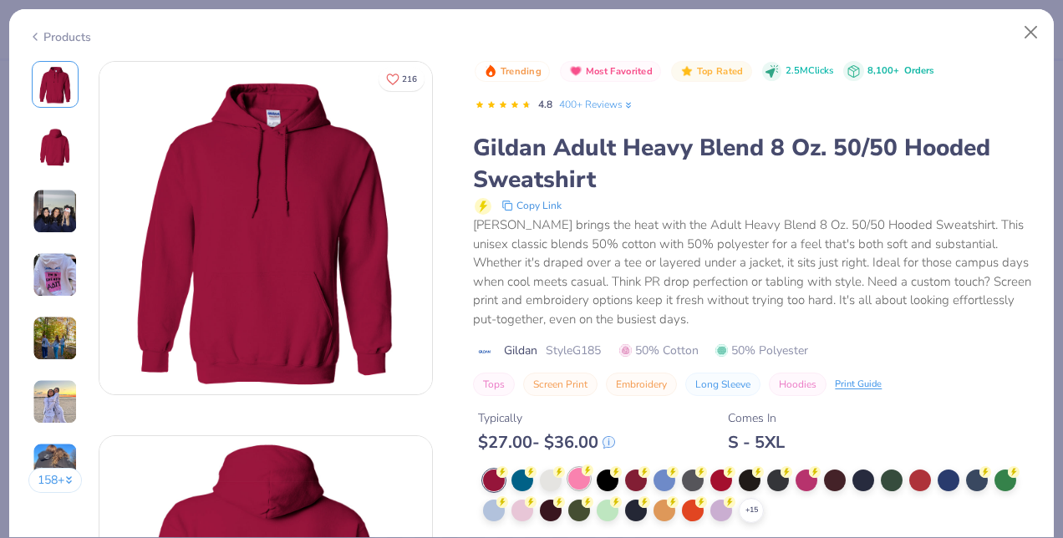
scroll to position [111, 0]
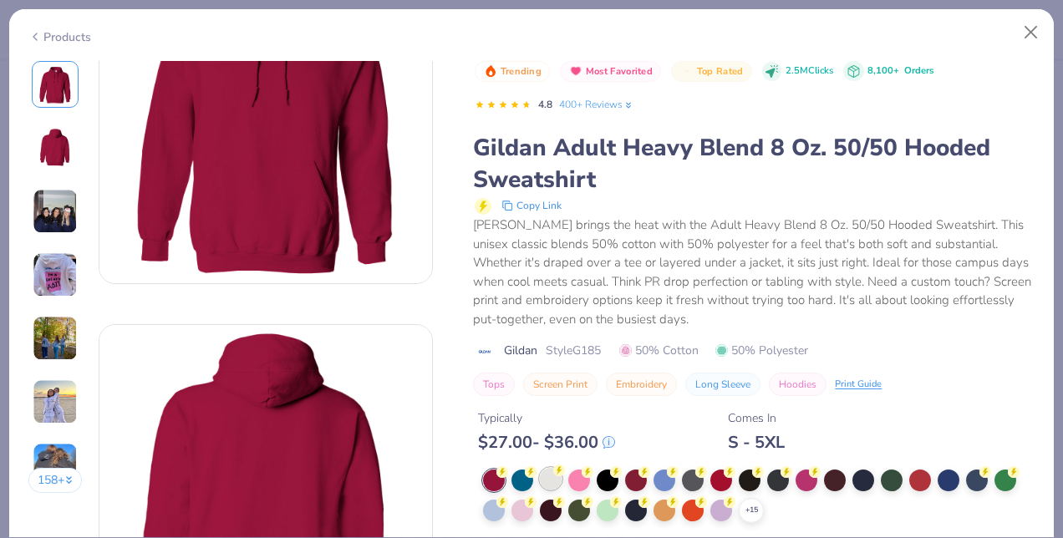
click at [548, 478] on div at bounding box center [551, 479] width 22 height 22
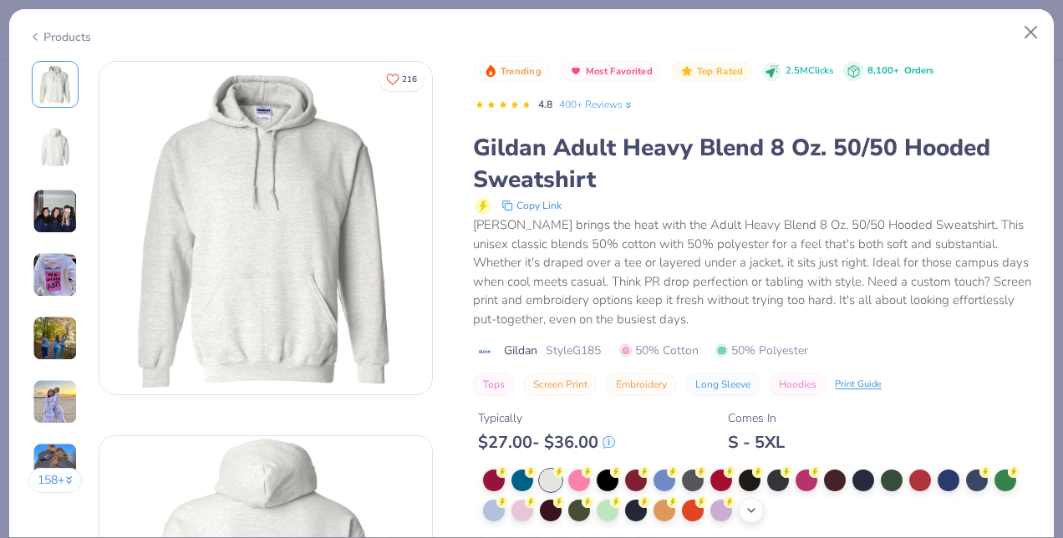
click at [748, 505] on icon at bounding box center [751, 510] width 13 height 13
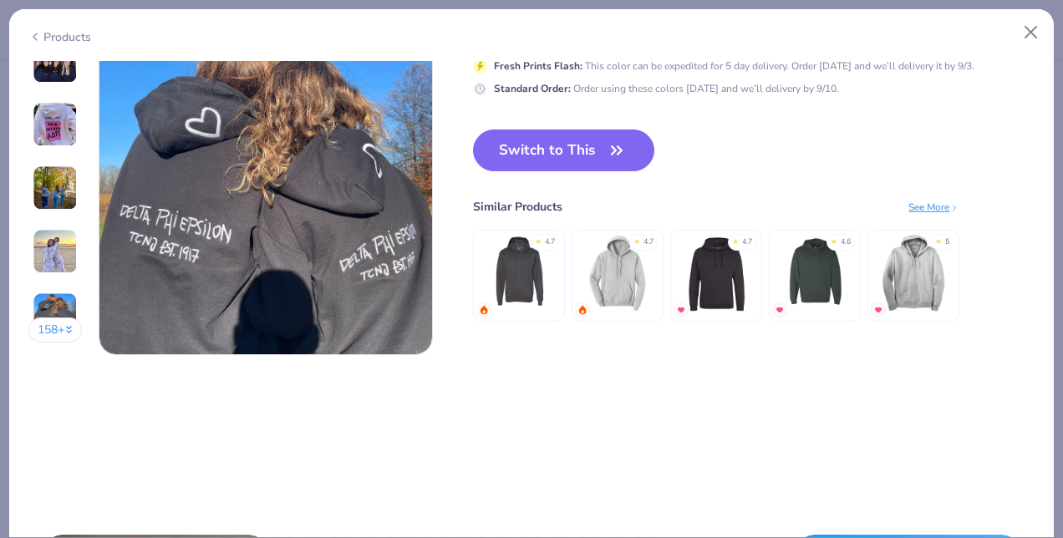
scroll to position [2285, 0]
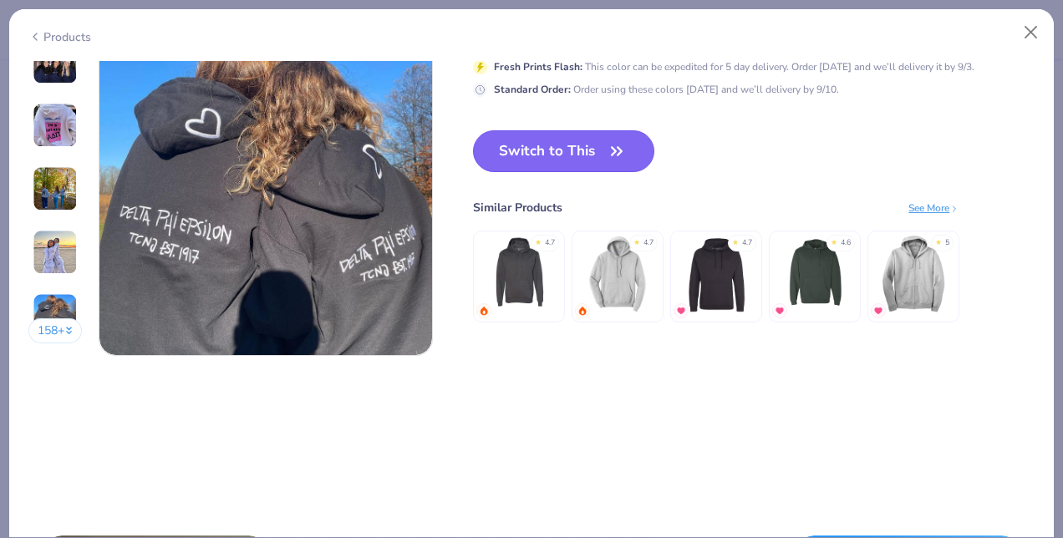
click at [509, 155] on button "Switch to This" at bounding box center [563, 151] width 181 height 42
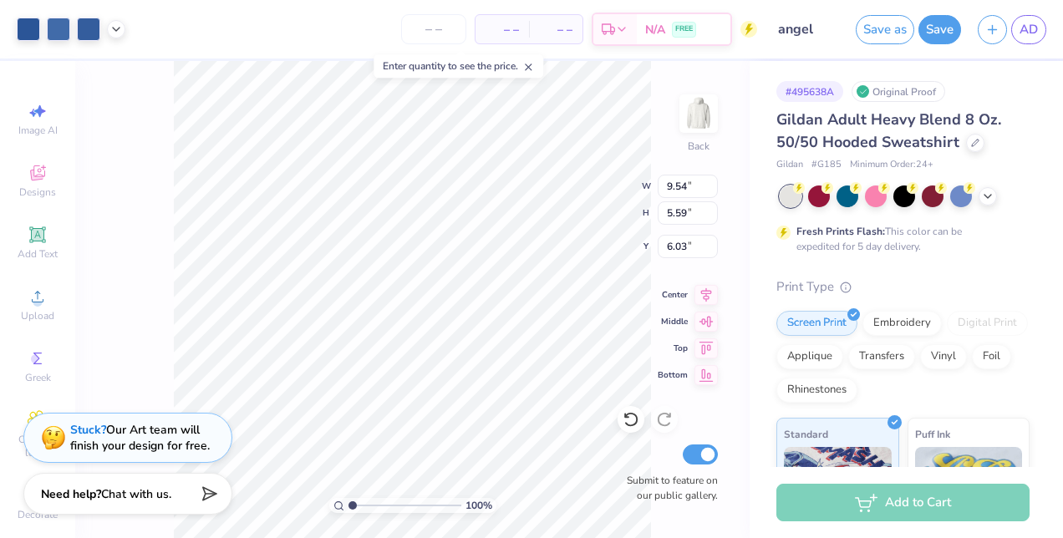
type input "6.03"
click at [637, 421] on icon at bounding box center [630, 420] width 14 height 15
